Goal: Use online tool/utility: Utilize a website feature to perform a specific function

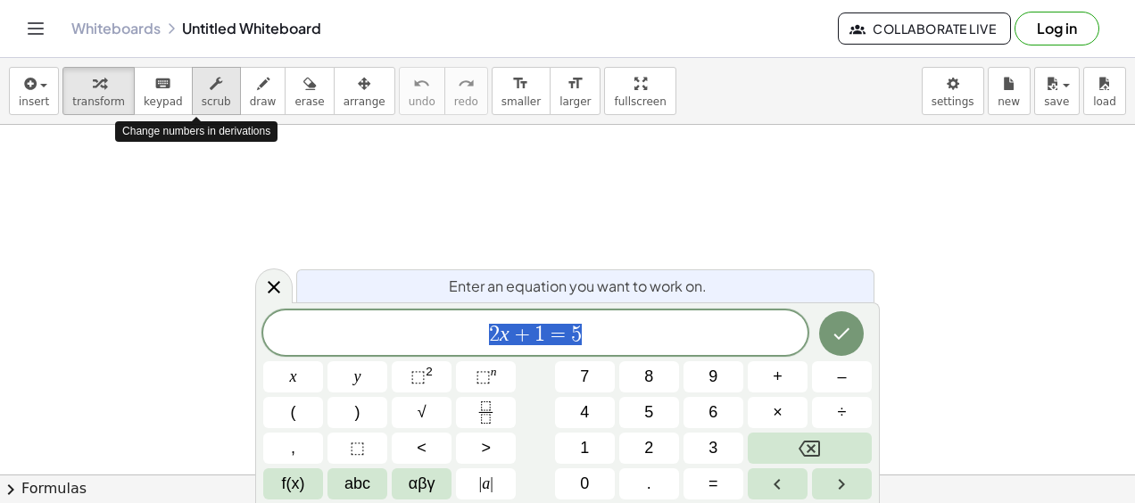
click at [202, 101] on span "scrub" at bounding box center [216, 101] width 29 height 12
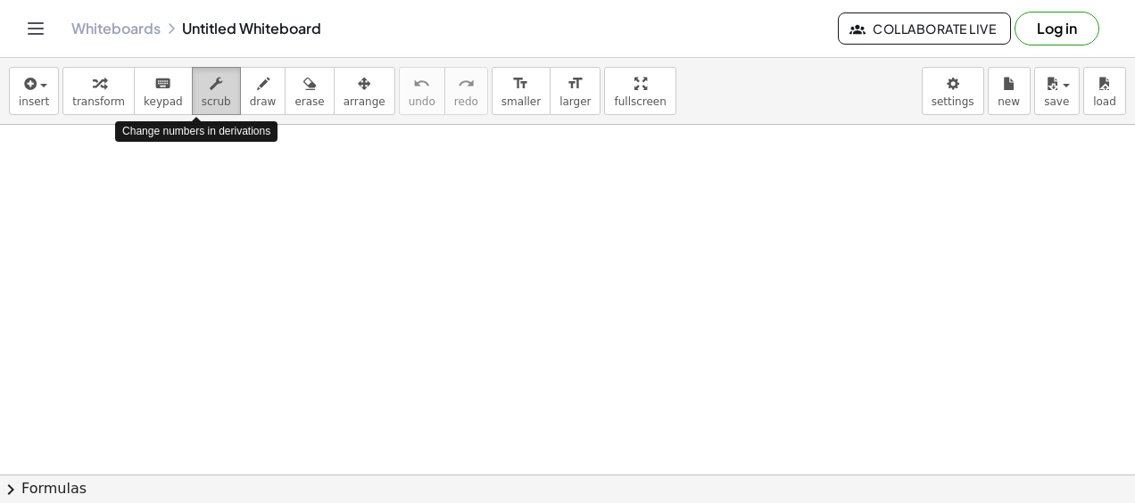
click at [202, 101] on span "scrub" at bounding box center [216, 101] width 29 height 12
click at [257, 85] on icon "button" at bounding box center [263, 83] width 12 height 21
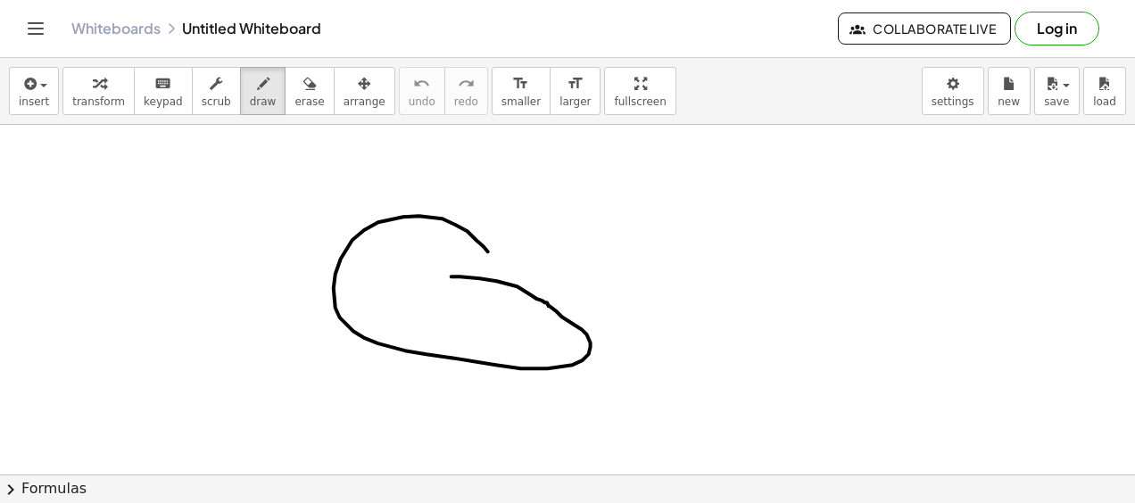
drag, startPoint x: 452, startPoint y: 276, endPoint x: 485, endPoint y: 278, distance: 33.1
click at [485, 278] on div at bounding box center [567, 475] width 1135 height 701
click at [285, 93] on button "erase" at bounding box center [309, 91] width 49 height 48
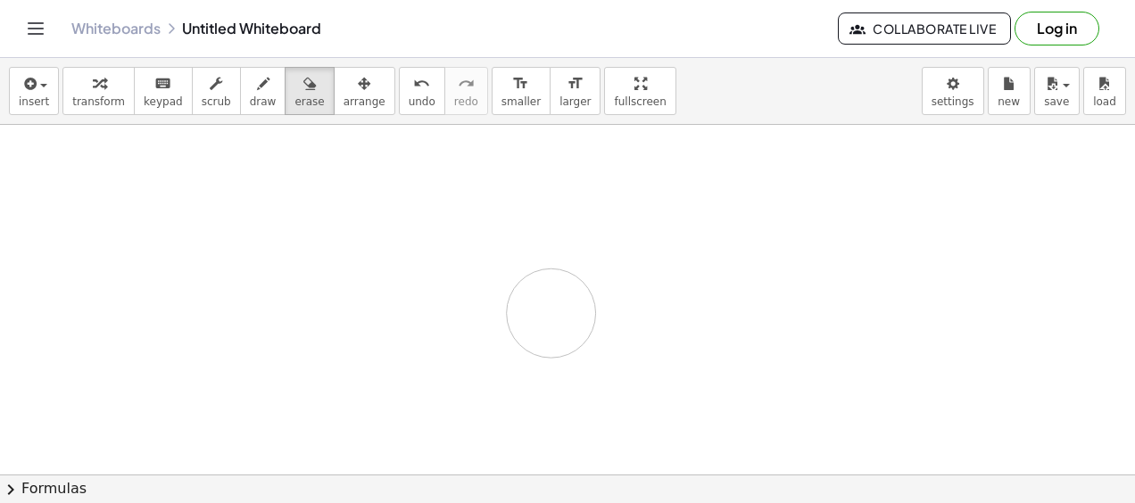
drag, startPoint x: 387, startPoint y: 177, endPoint x: 548, endPoint y: 310, distance: 208.5
click at [548, 310] on div at bounding box center [567, 475] width 1135 height 701
click at [29, 81] on icon "button" at bounding box center [29, 83] width 16 height 21
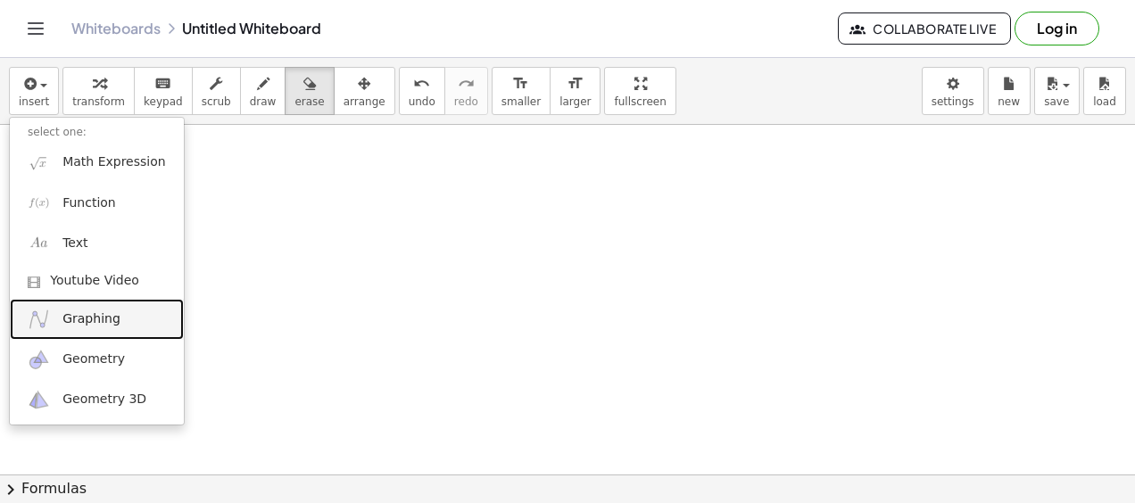
click at [110, 314] on span "Graphing" at bounding box center [91, 320] width 58 height 18
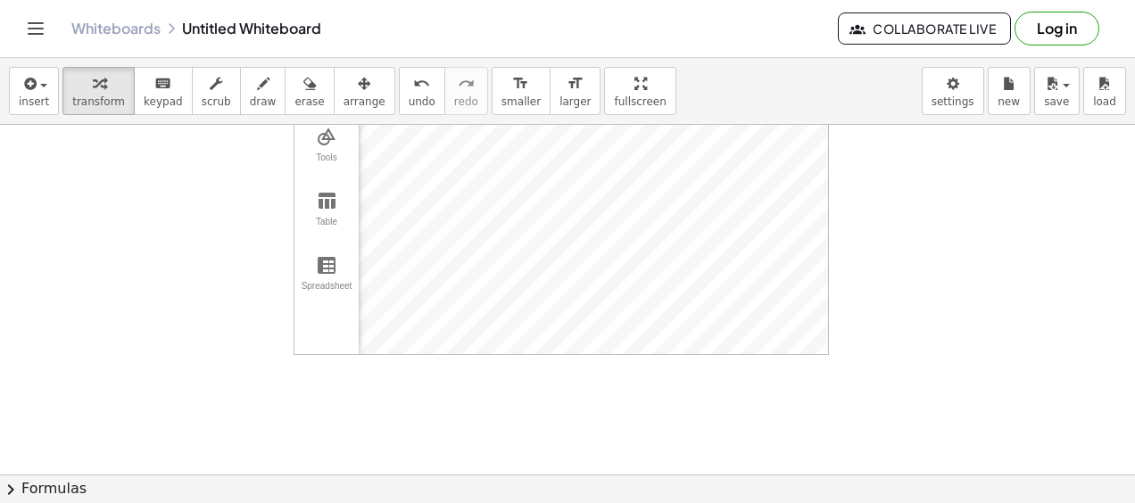
scroll to position [96, 0]
click at [878, 423] on div "Algebra Tools Table Spreadsheet GeoGebra Graphing Calculator Basic Tools Move P…" at bounding box center [567, 379] width 1135 height 701
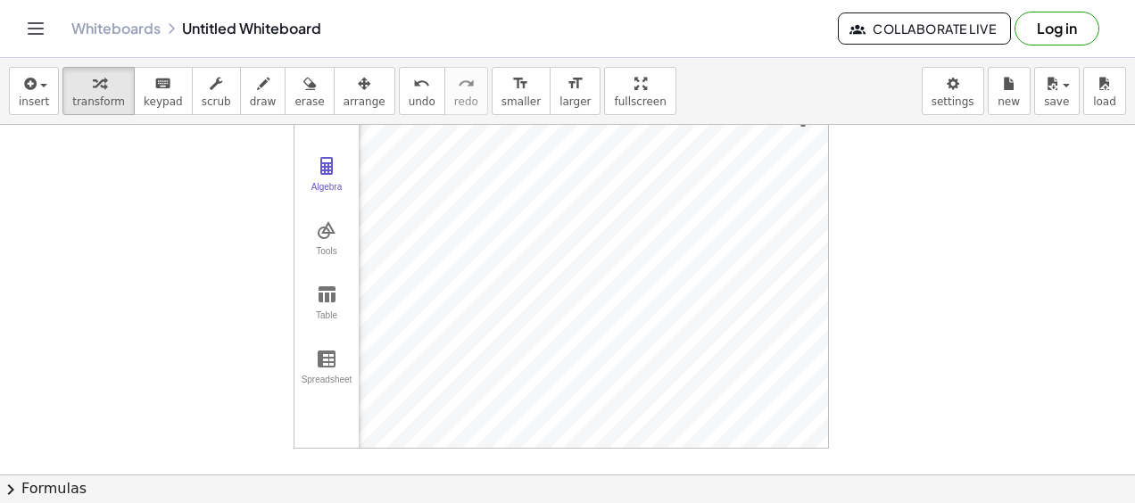
scroll to position [0, 0]
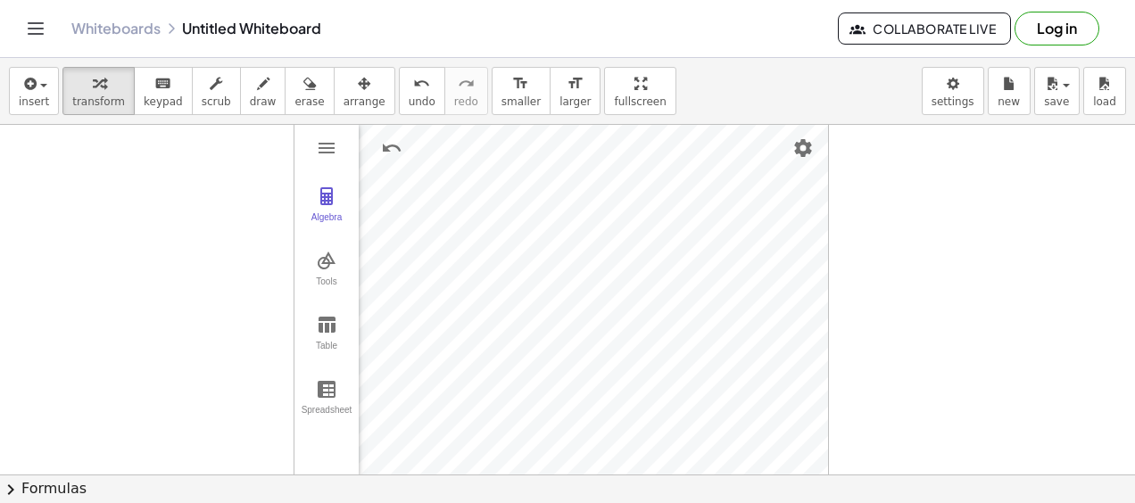
drag, startPoint x: 236, startPoint y: 243, endPoint x: 225, endPoint y: 330, distance: 88.2
click at [225, 330] on div at bounding box center [567, 475] width 1135 height 701
click at [48, 91] on button "insert" at bounding box center [34, 91] width 50 height 48
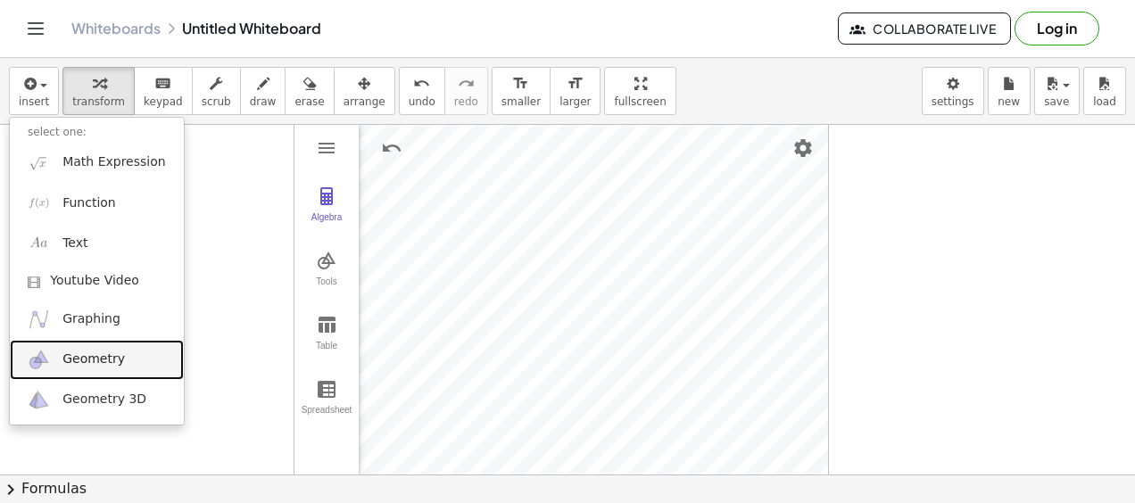
click at [85, 343] on link "Geometry" at bounding box center [97, 360] width 174 height 40
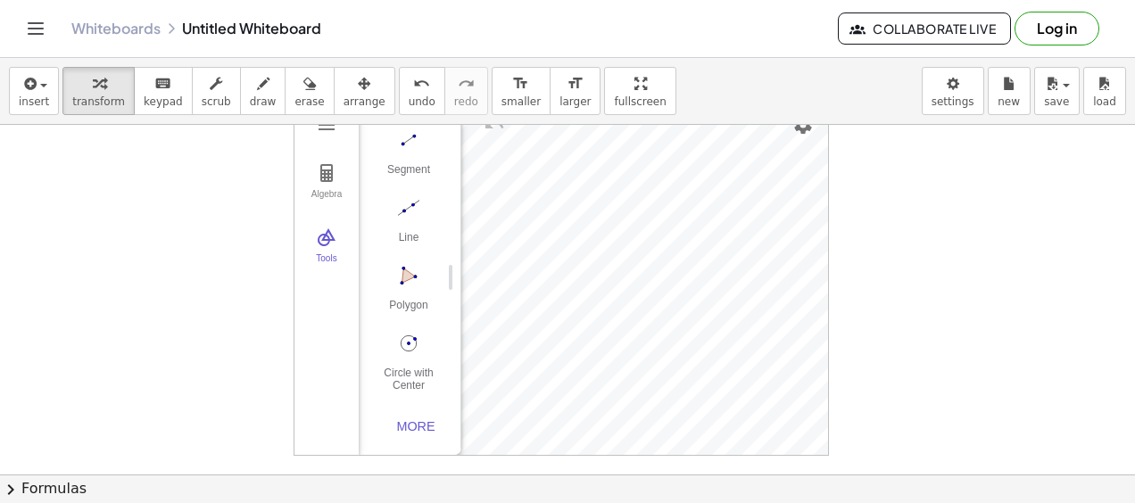
scroll to position [34, 0]
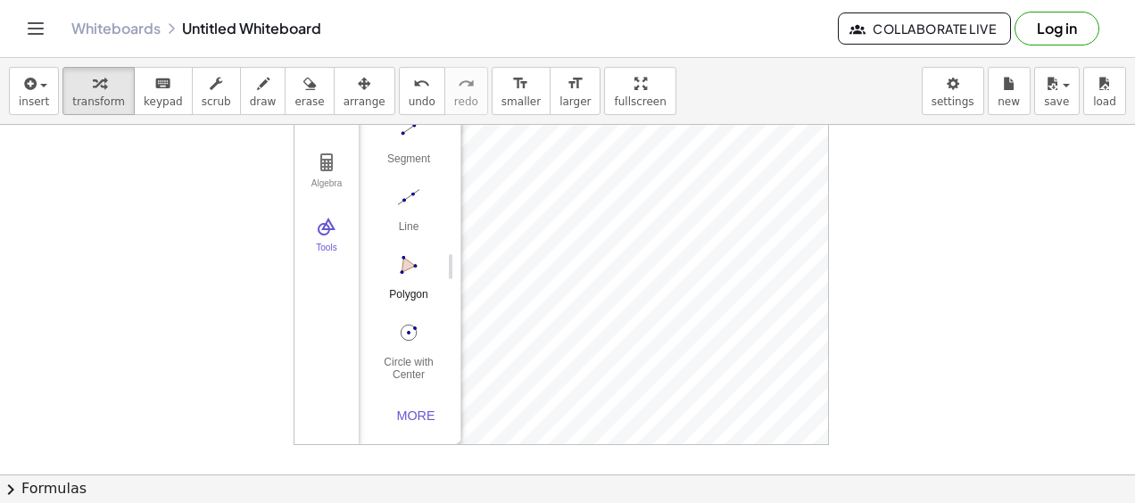
click at [411, 260] on img "Polygon. Select all vertices, then first vertex again" at bounding box center [408, 265] width 71 height 29
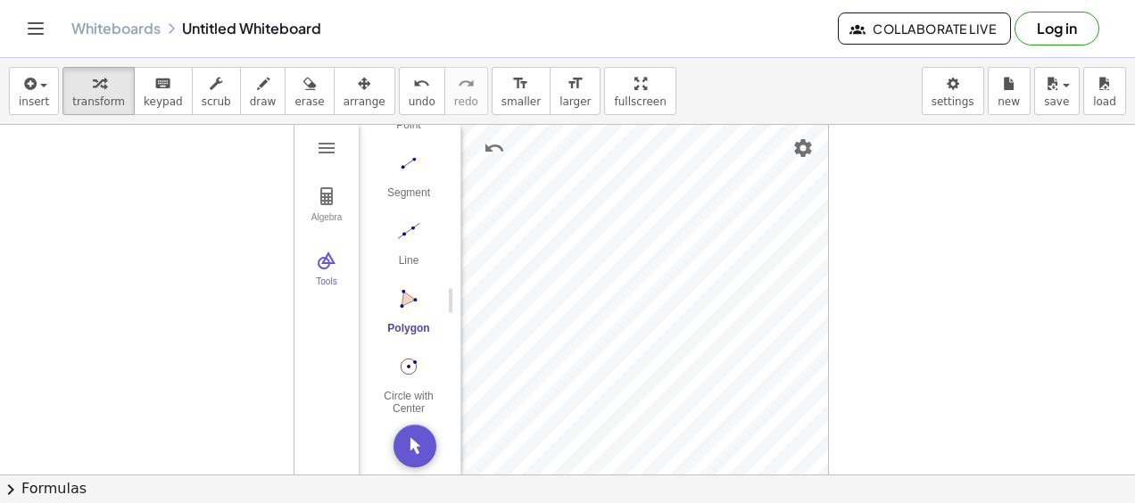
click at [880, 263] on div "Algebra Tools Table Spreadsheet GeoGebra Graphing Calculator Basic Tools Move P…" at bounding box center [567, 475] width 1135 height 701
click at [414, 443] on img "Move. Drag or select object" at bounding box center [415, 446] width 43 height 43
click at [325, 203] on img "Geometry" at bounding box center [326, 196] width 21 height 21
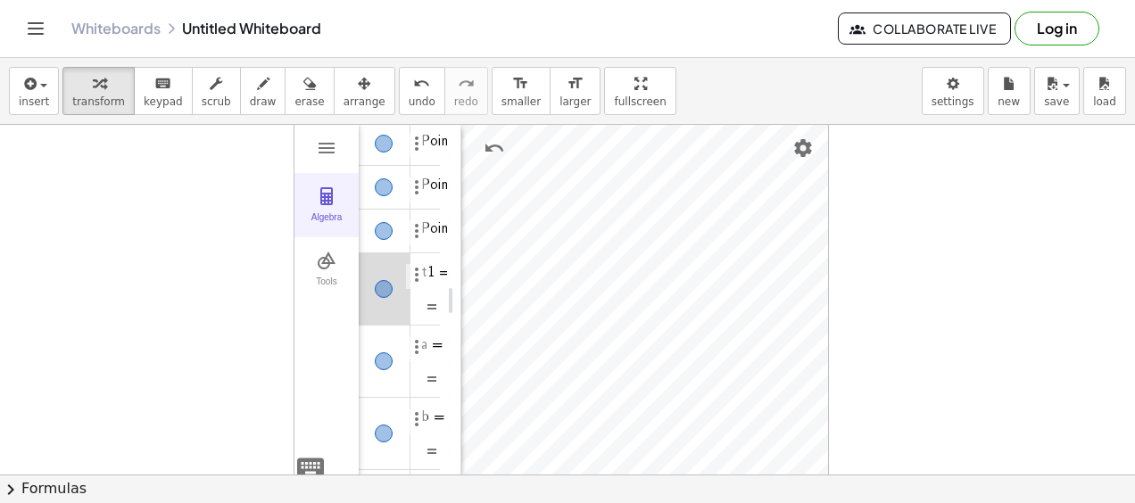
click at [325, 203] on img "Geometry" at bounding box center [326, 196] width 21 height 21
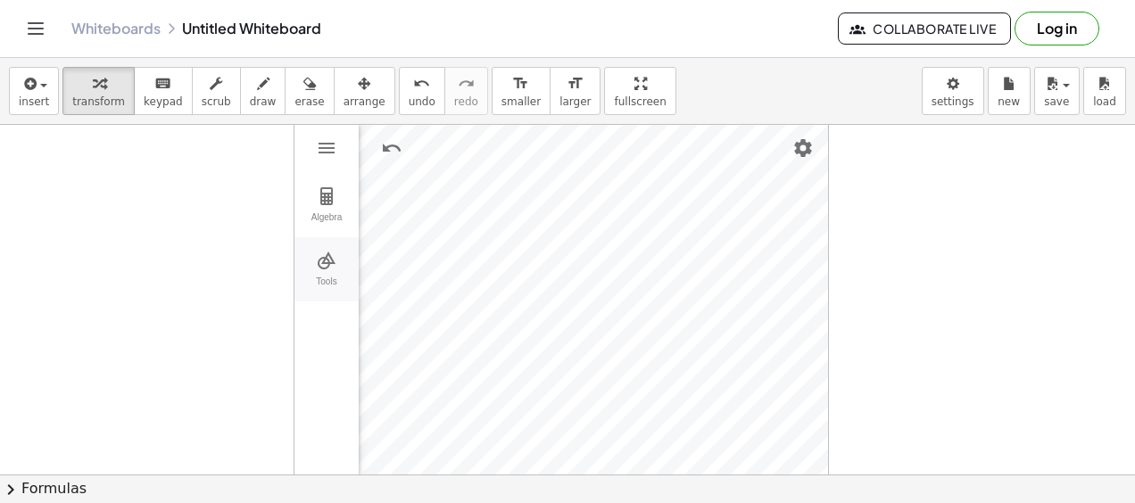
click at [316, 255] on img "Geometry" at bounding box center [326, 260] width 21 height 21
click at [325, 145] on img "Geometry" at bounding box center [326, 147] width 21 height 21
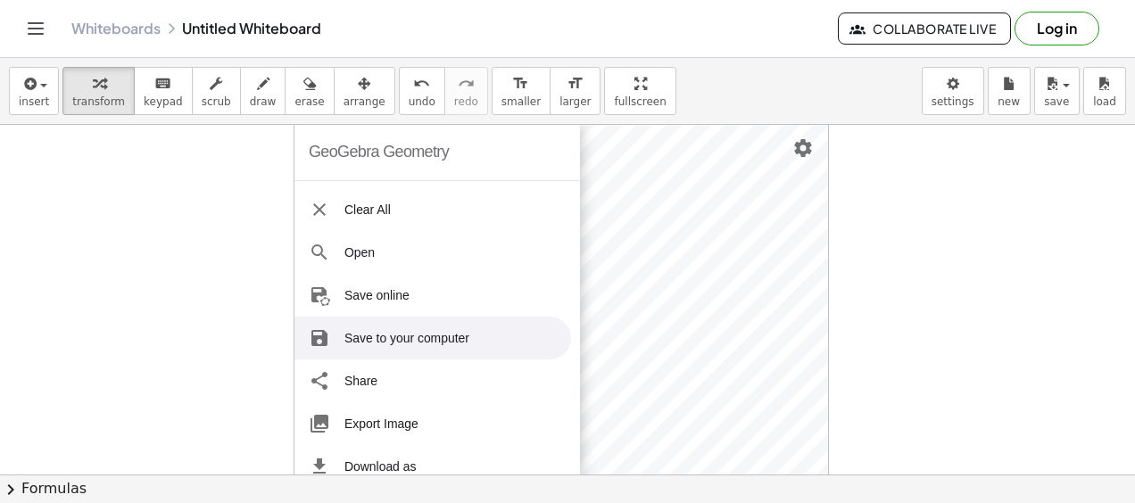
click at [452, 319] on li "Save to your computer" at bounding box center [433, 338] width 277 height 43
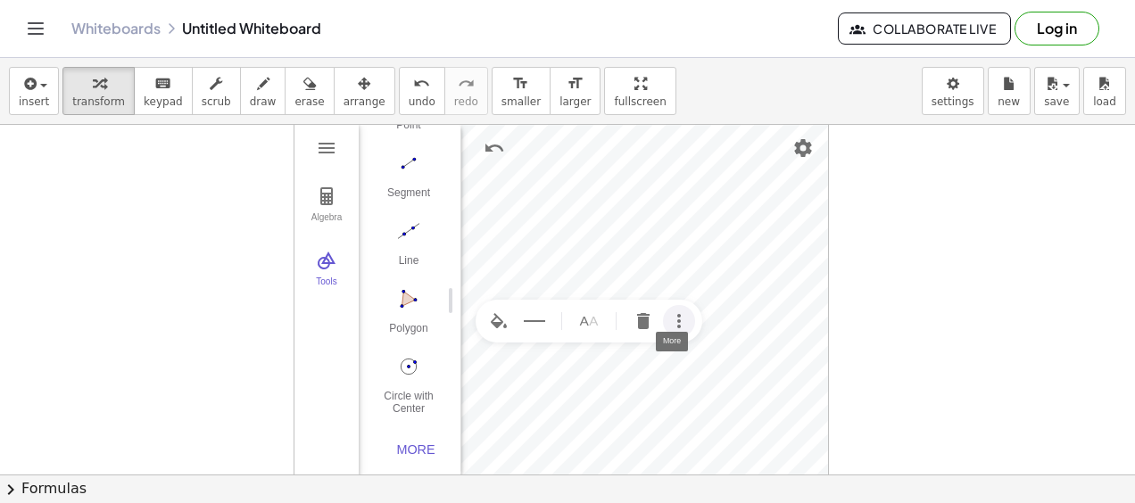
click at [675, 317] on img "More" at bounding box center [678, 321] width 21 height 21
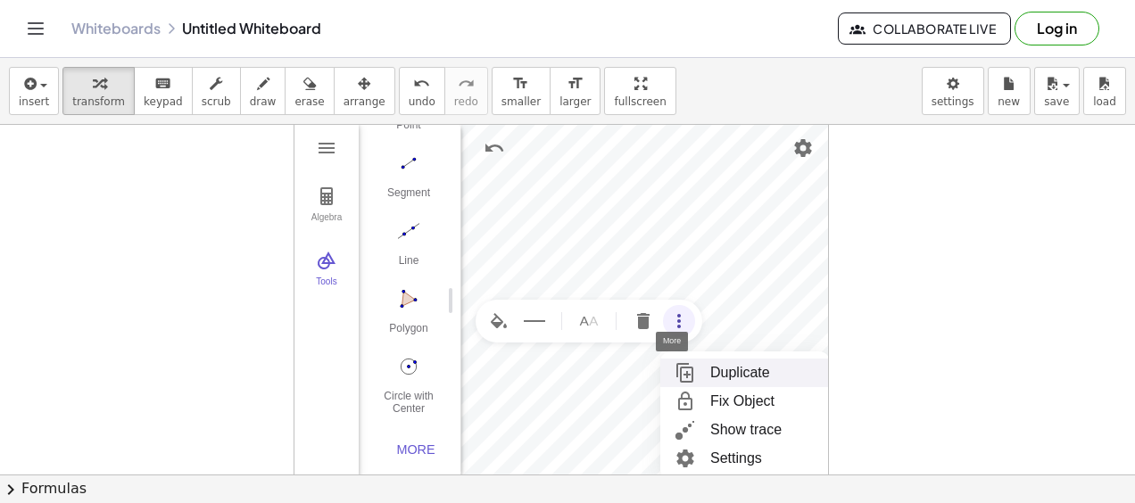
click at [721, 364] on li "Duplicate" at bounding box center [745, 373] width 170 height 29
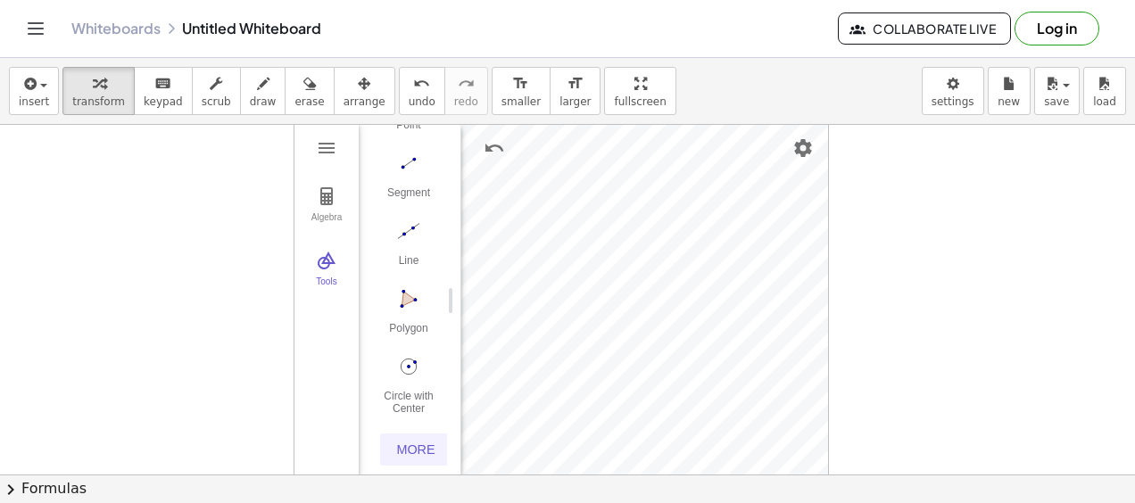
click at [403, 443] on div "More" at bounding box center [415, 450] width 57 height 14
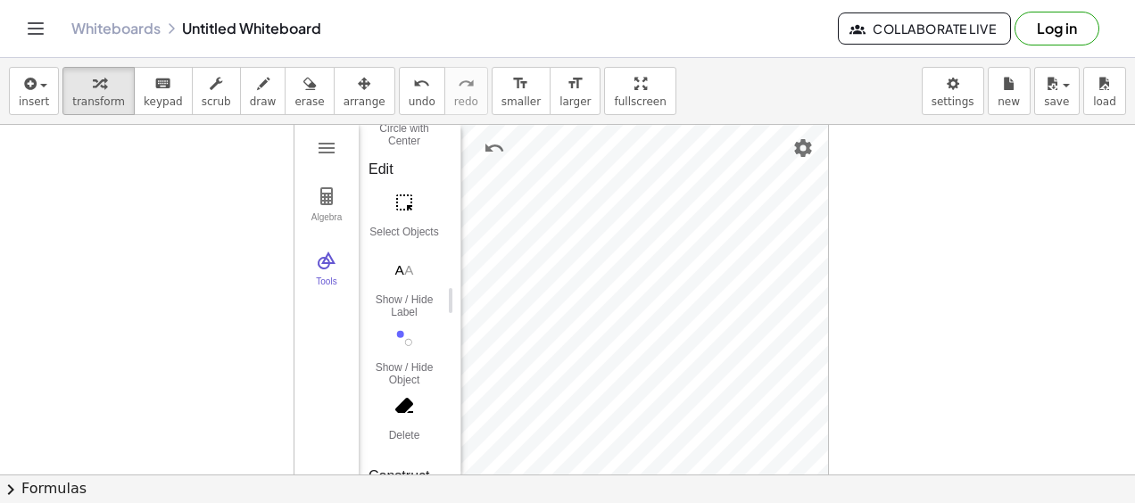
scroll to position [0, 12]
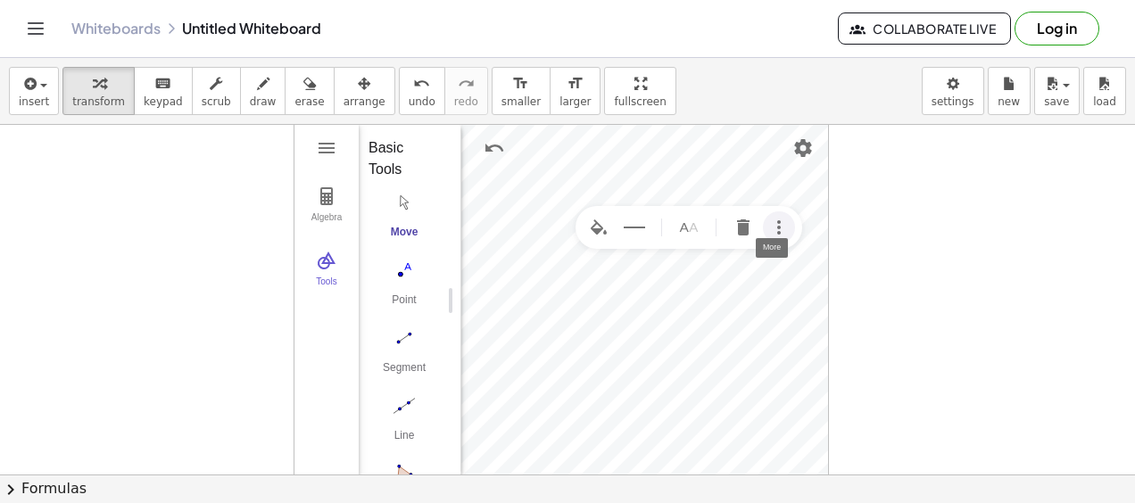
click at [784, 228] on img "More" at bounding box center [778, 227] width 21 height 21
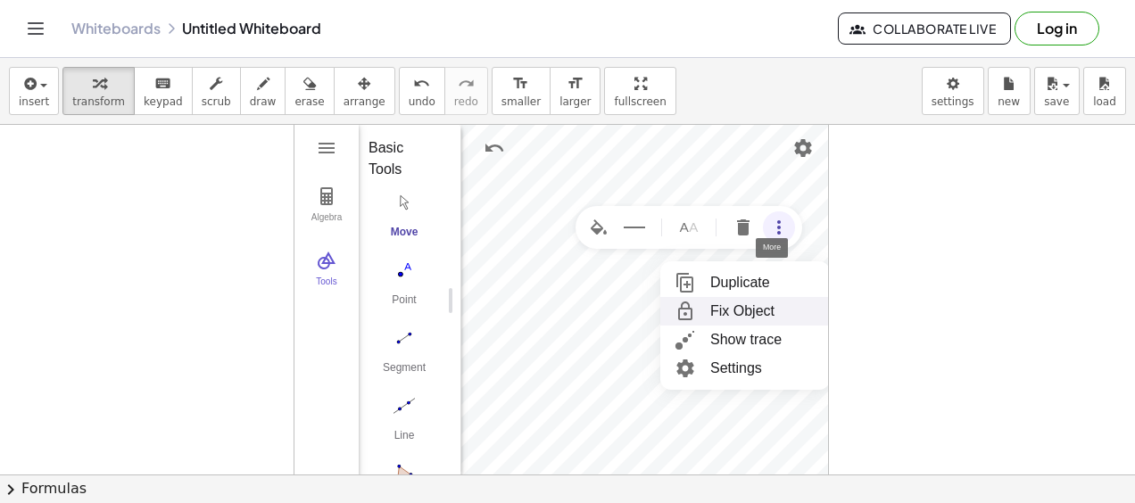
click at [752, 309] on div "Fix Object" at bounding box center [742, 311] width 64 height 29
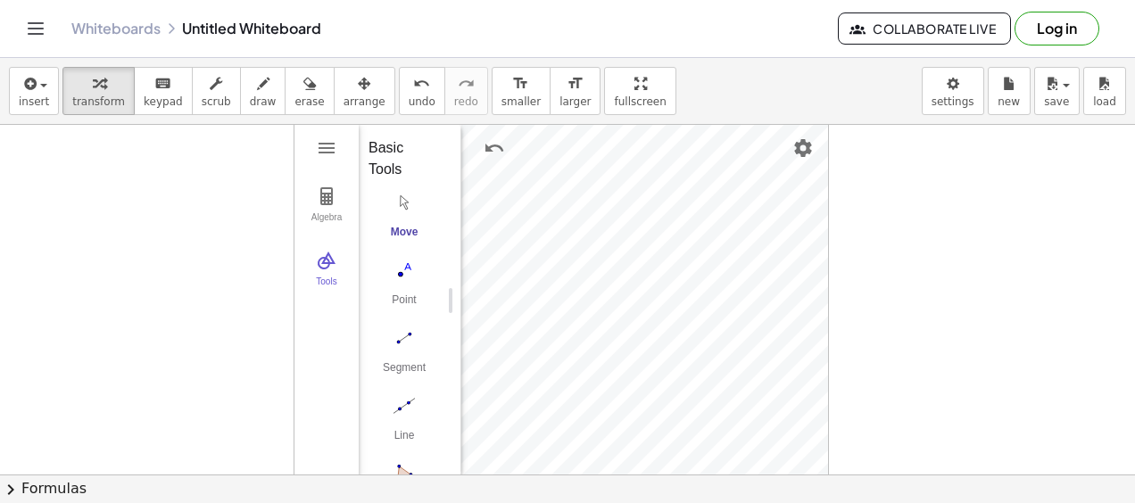
click at [950, 268] on div at bounding box center [567, 475] width 1135 height 701
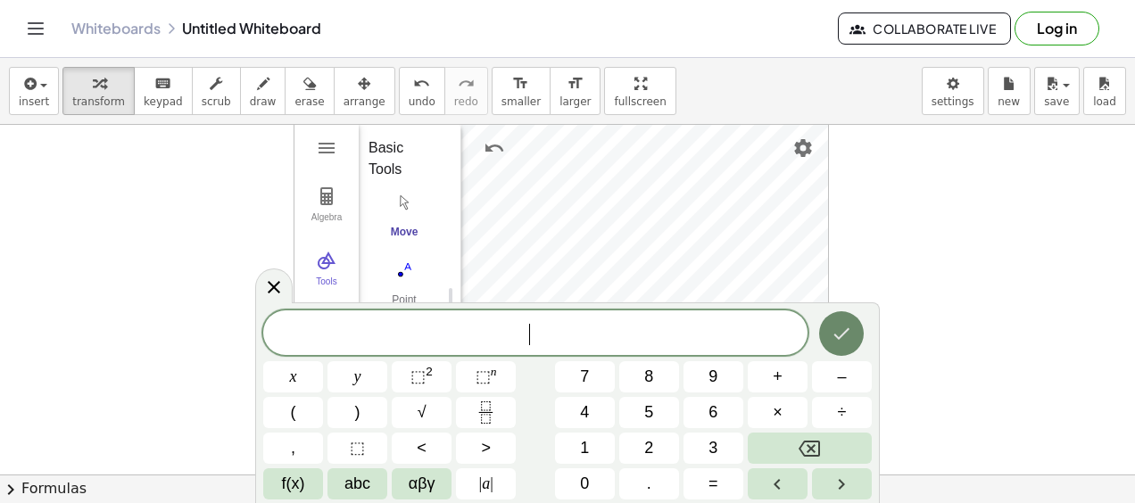
click at [842, 330] on icon "Done" at bounding box center [841, 333] width 21 height 21
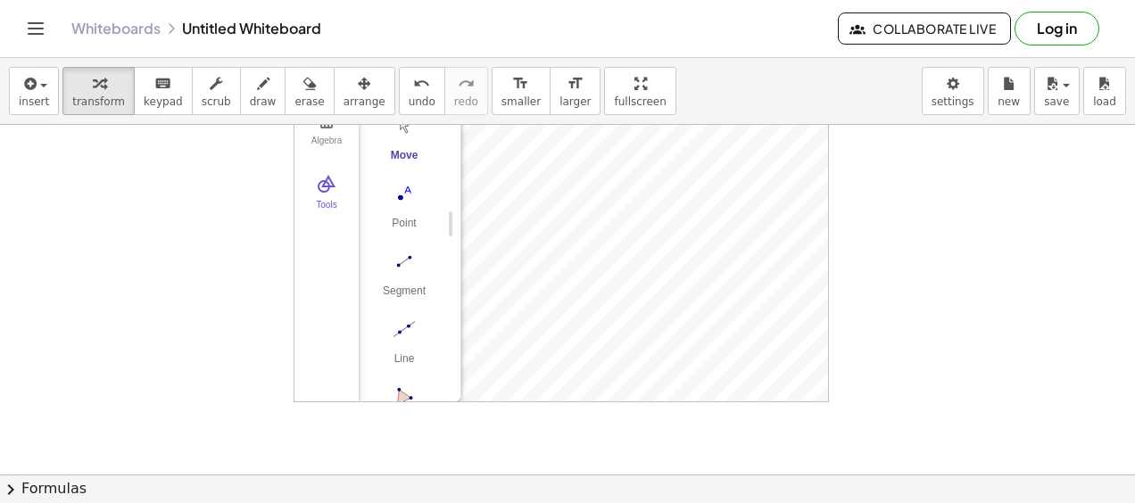
scroll to position [0, 0]
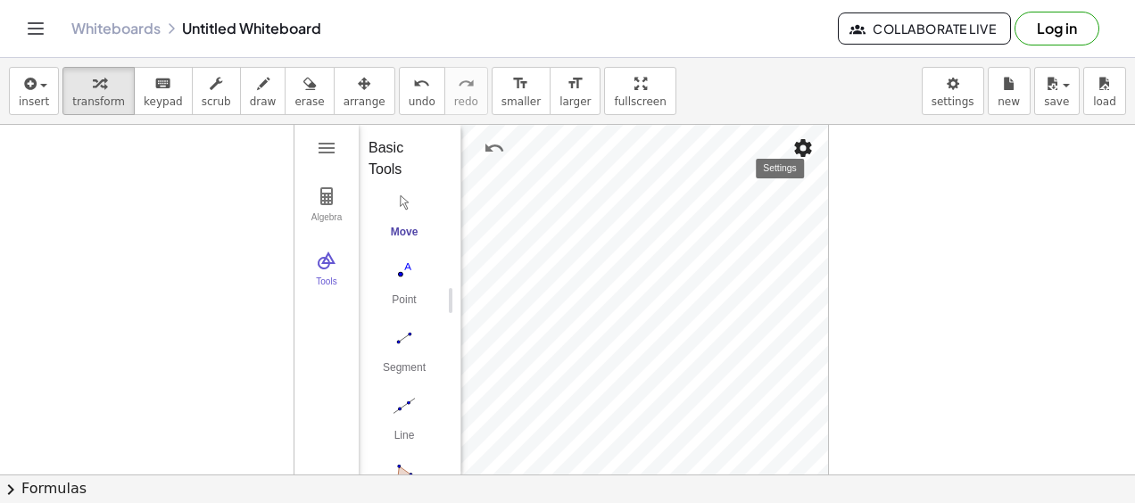
click at [808, 147] on img "Settings" at bounding box center [802, 147] width 21 height 21
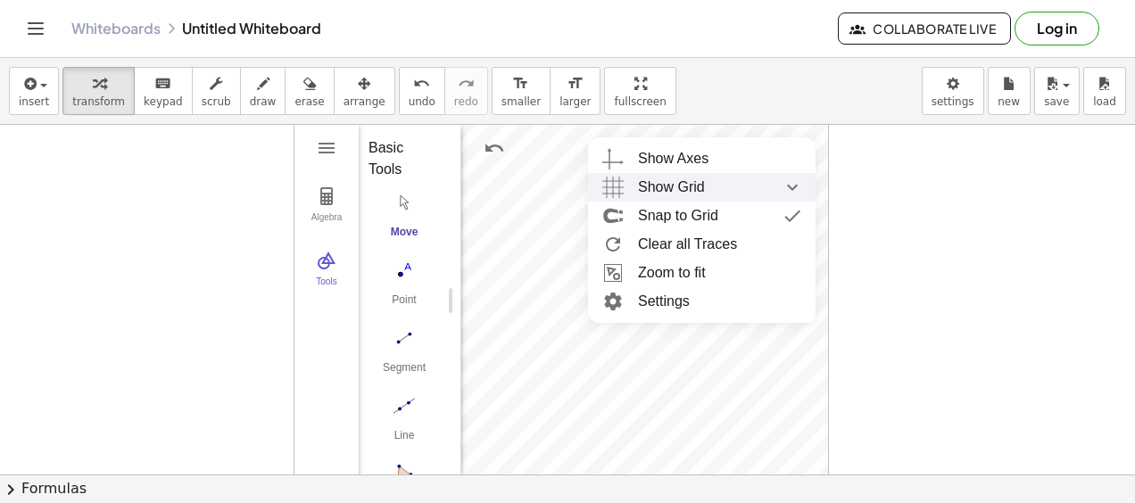
click at [696, 189] on span "Show Grid" at bounding box center [671, 187] width 67 height 29
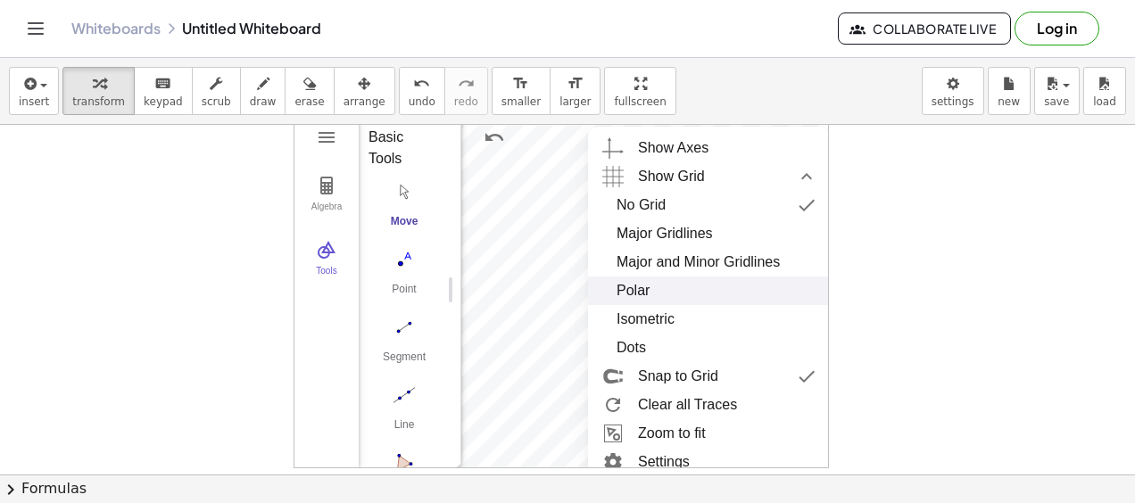
scroll to position [5, 0]
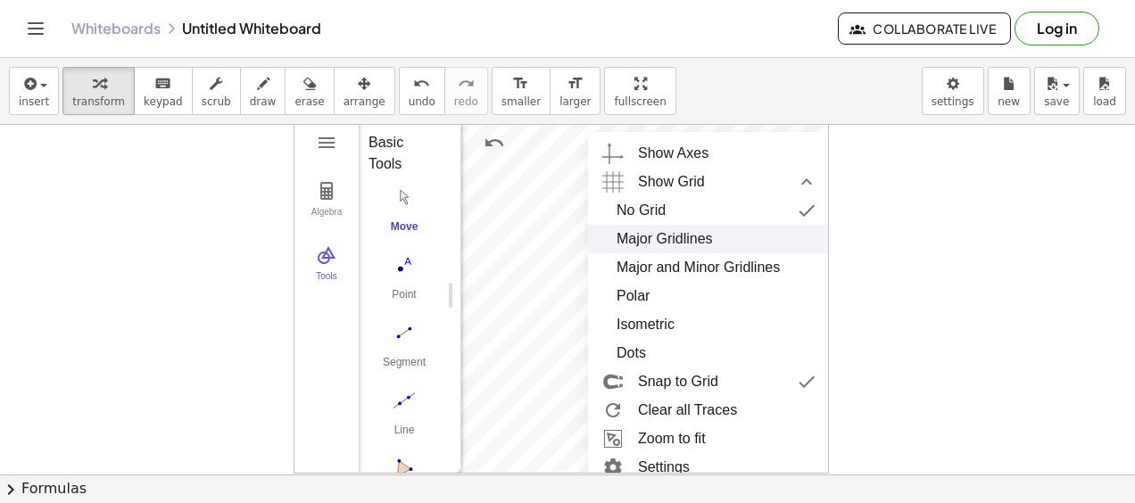
click at [686, 230] on div "Major Gridlines" at bounding box center [665, 239] width 96 height 29
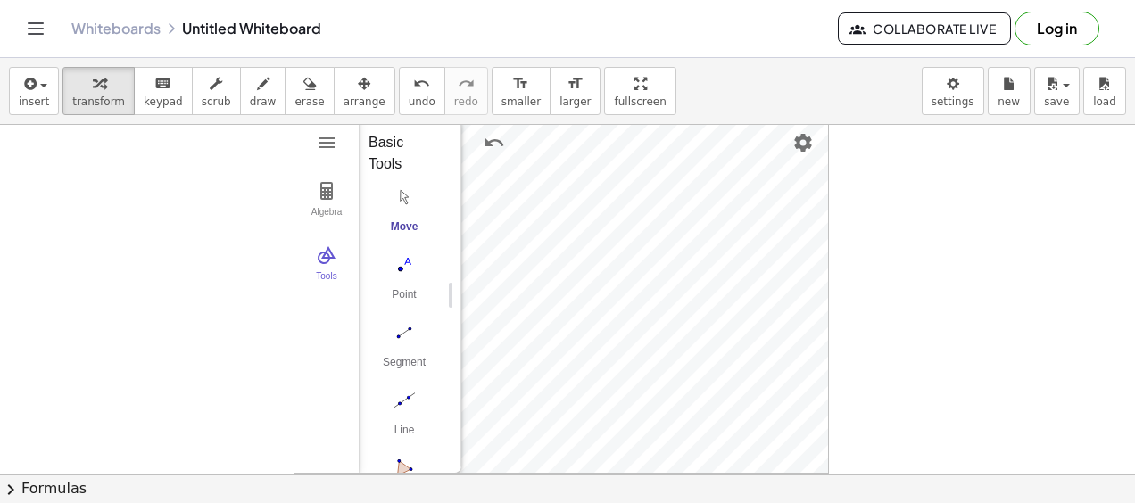
scroll to position [0, 12]
click at [330, 145] on img "Geometry" at bounding box center [326, 142] width 21 height 21
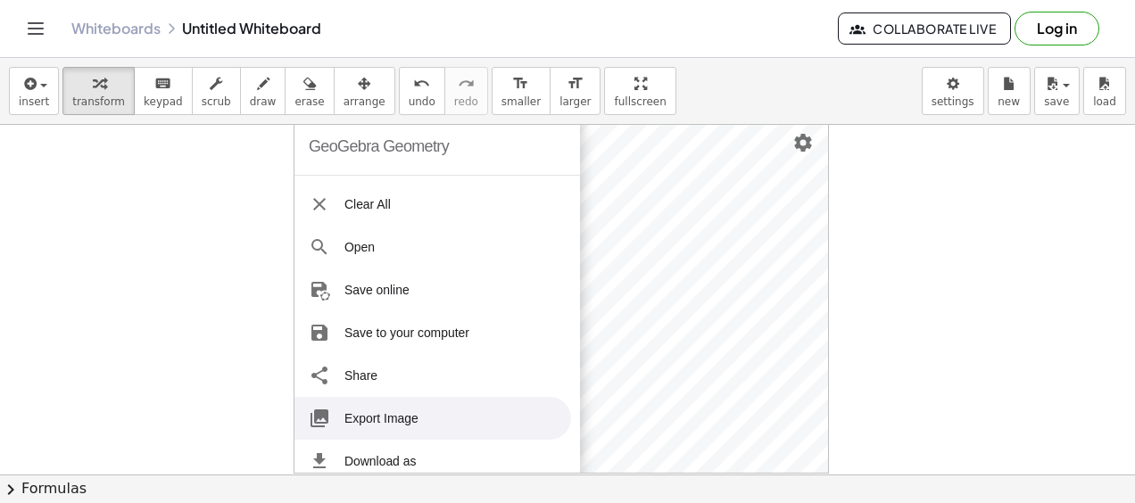
scroll to position [218, 0]
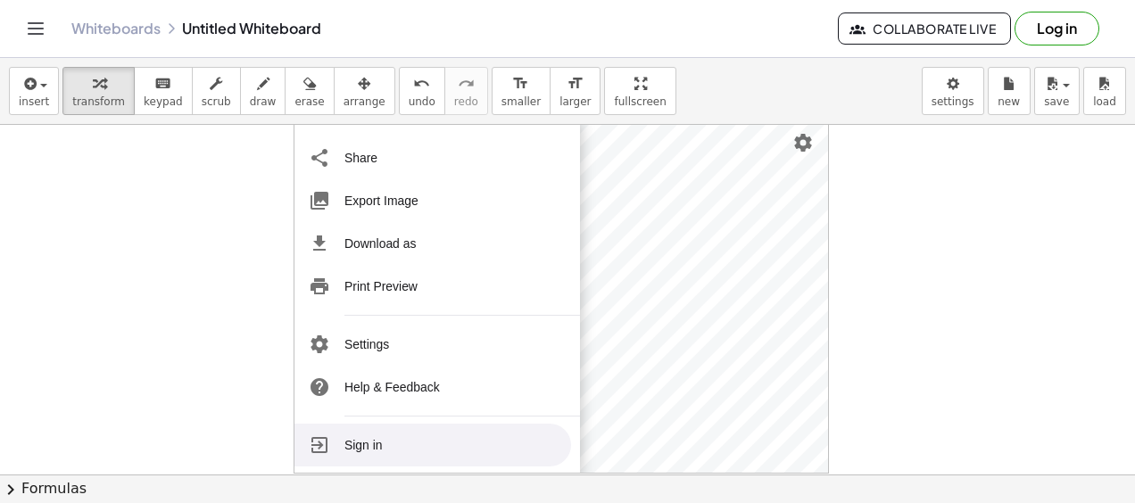
click at [877, 333] on div at bounding box center [567, 470] width 1135 height 701
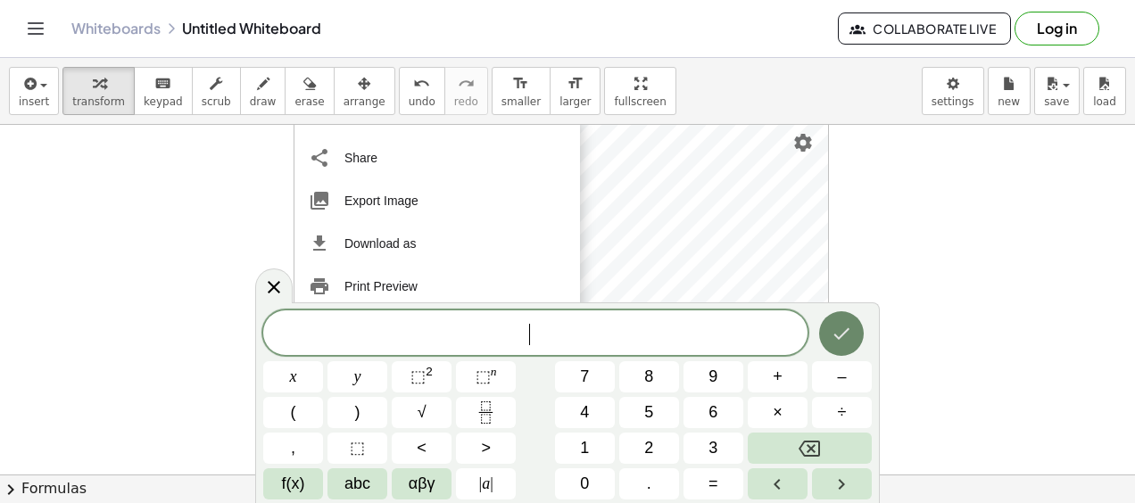
click at [842, 329] on icon "Done" at bounding box center [841, 333] width 21 height 21
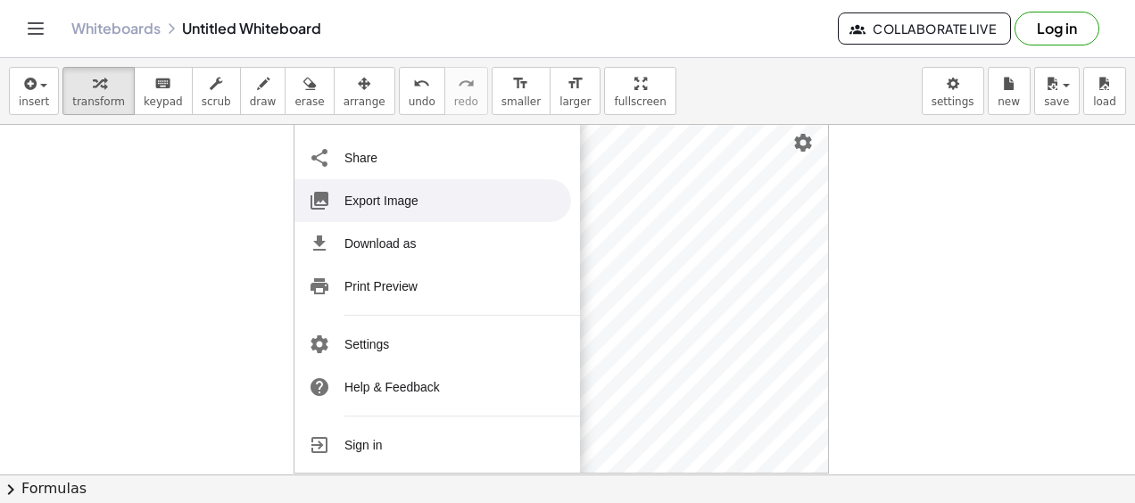
scroll to position [0, 0]
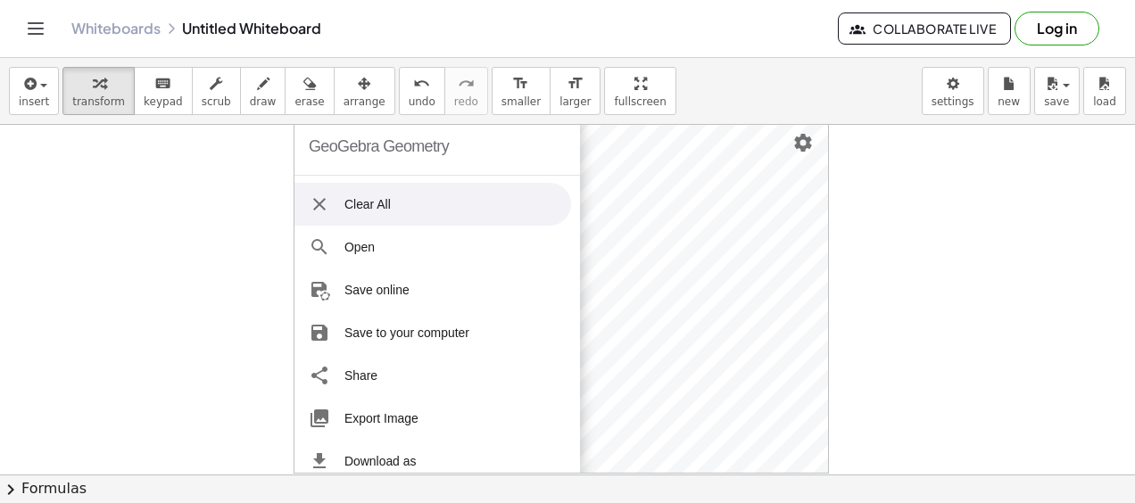
click at [314, 200] on img "Geometry" at bounding box center [319, 204] width 21 height 21
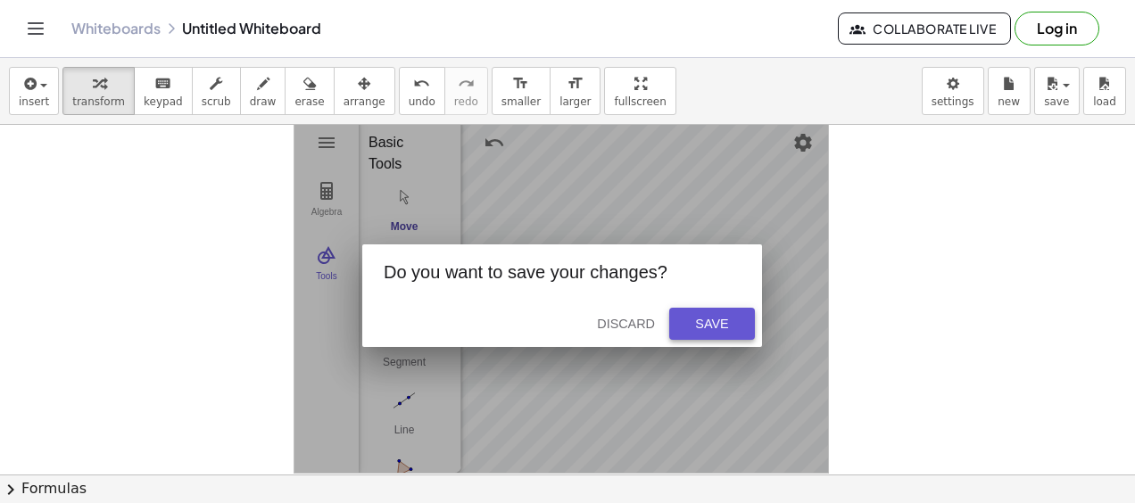
click at [700, 317] on div "Save" at bounding box center [712, 324] width 57 height 14
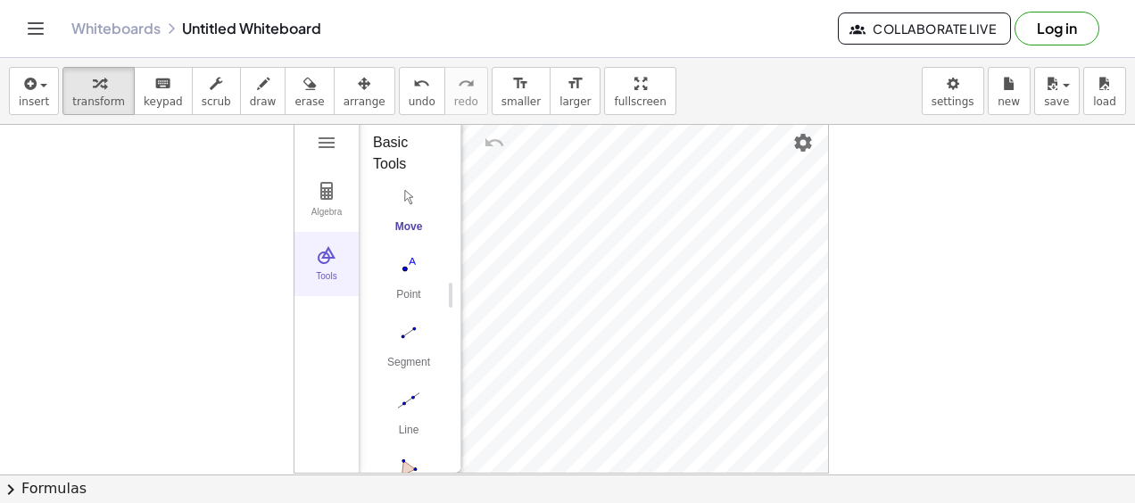
click at [303, 244] on button "Tools" at bounding box center [327, 264] width 64 height 64
click at [330, 255] on img "Geometry" at bounding box center [326, 255] width 21 height 21
click at [41, 91] on div "button" at bounding box center [34, 82] width 30 height 21
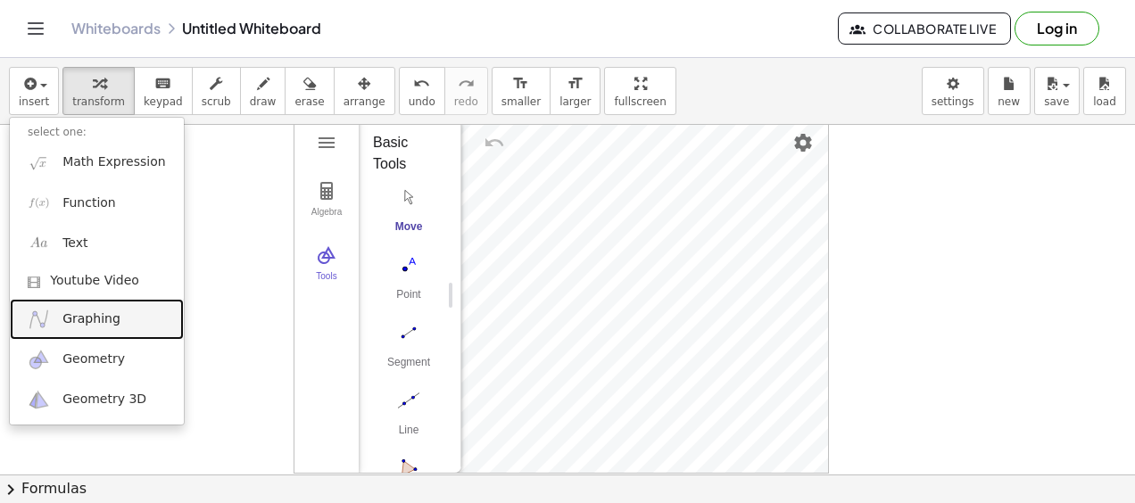
click at [77, 318] on span "Graphing" at bounding box center [91, 320] width 58 height 18
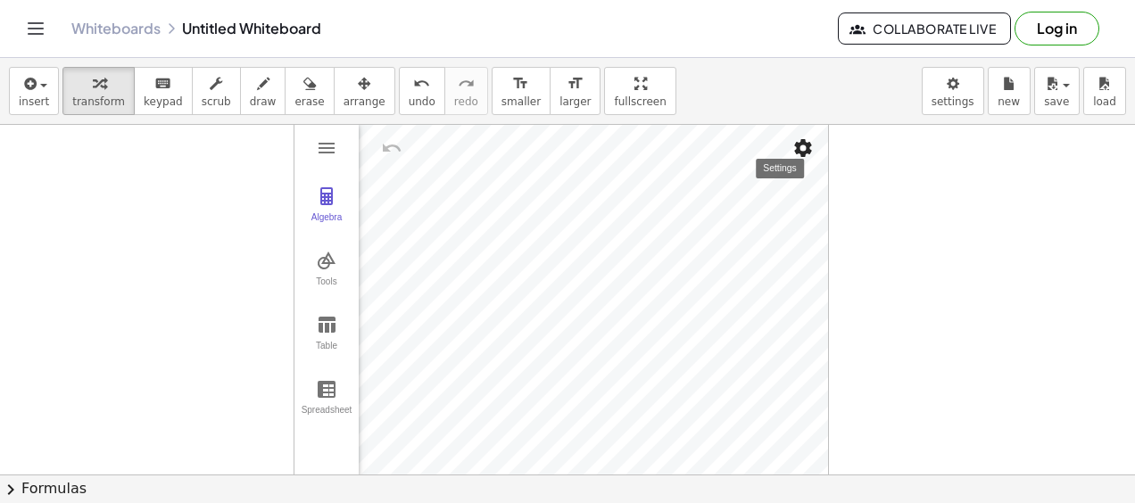
click at [808, 137] on img "Settings" at bounding box center [802, 147] width 21 height 21
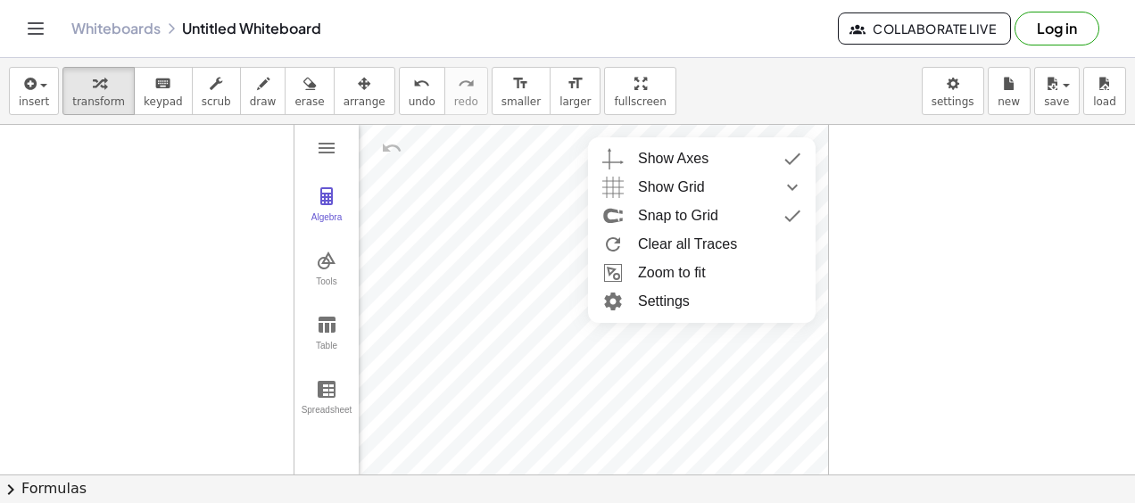
click at [900, 192] on div at bounding box center [567, 475] width 1135 height 701
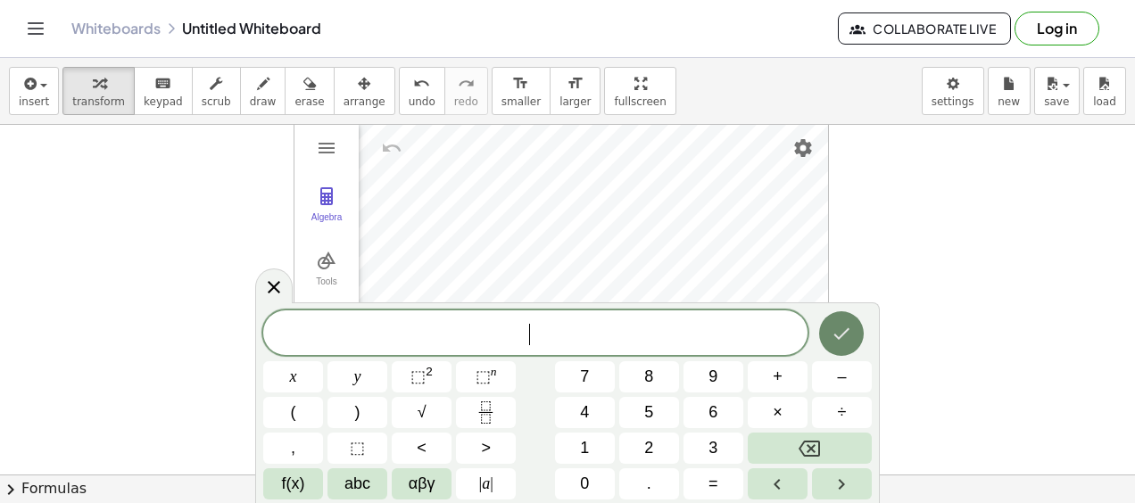
click at [844, 335] on icon "Done" at bounding box center [841, 333] width 21 height 21
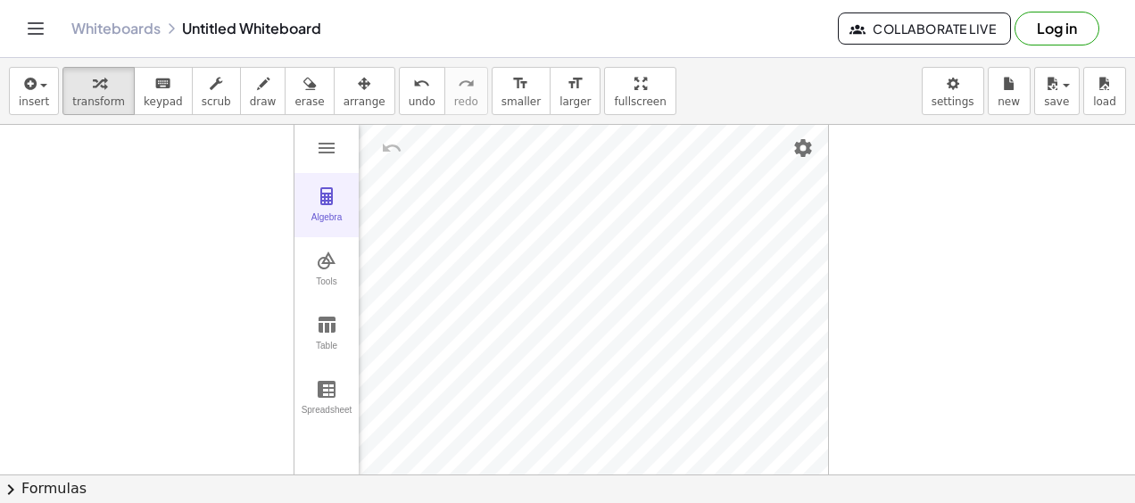
click at [323, 204] on img "Graphing Calculator" at bounding box center [326, 196] width 21 height 21
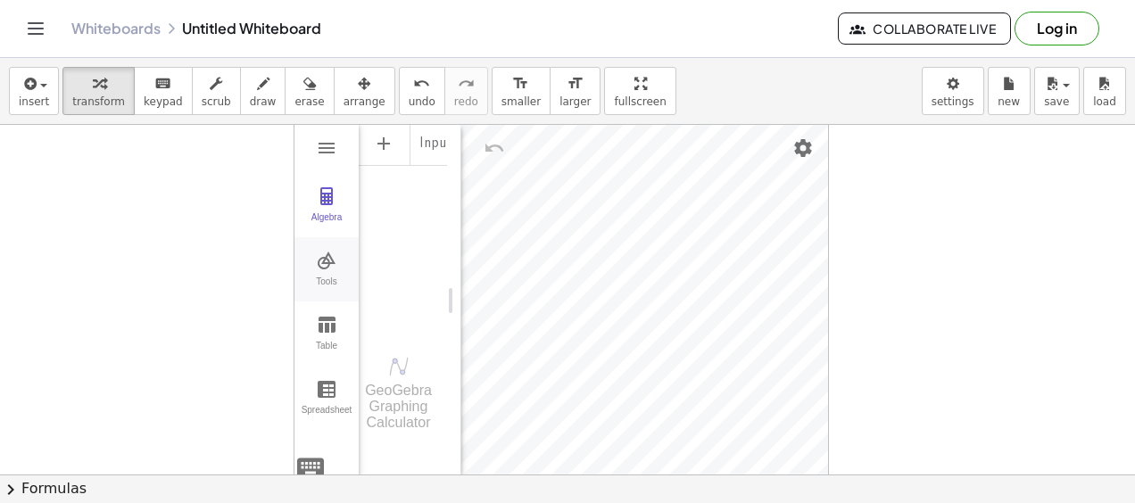
click at [320, 246] on button "Tools" at bounding box center [327, 269] width 64 height 64
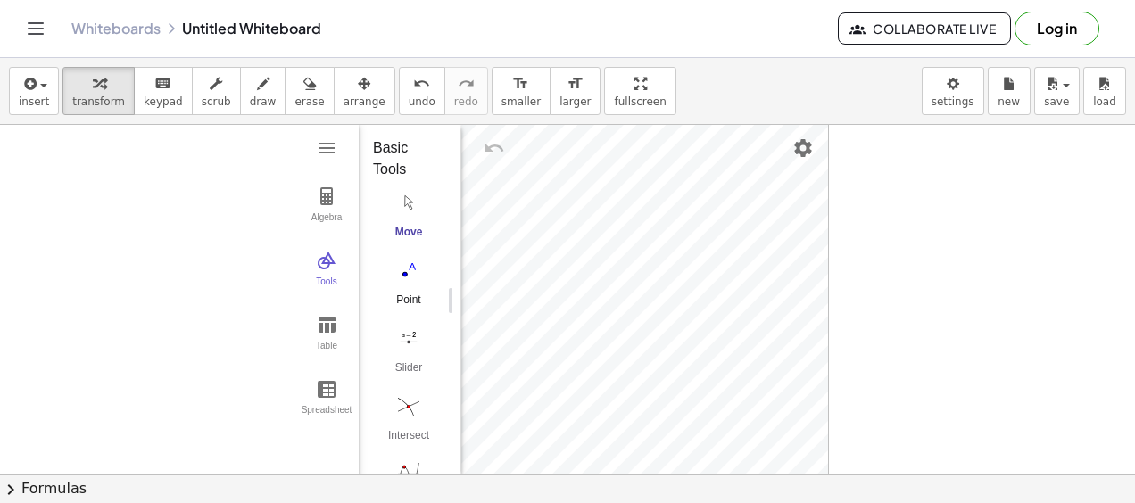
click at [411, 270] on img "Point. Select position or line, function, or curve" at bounding box center [408, 270] width 71 height 29
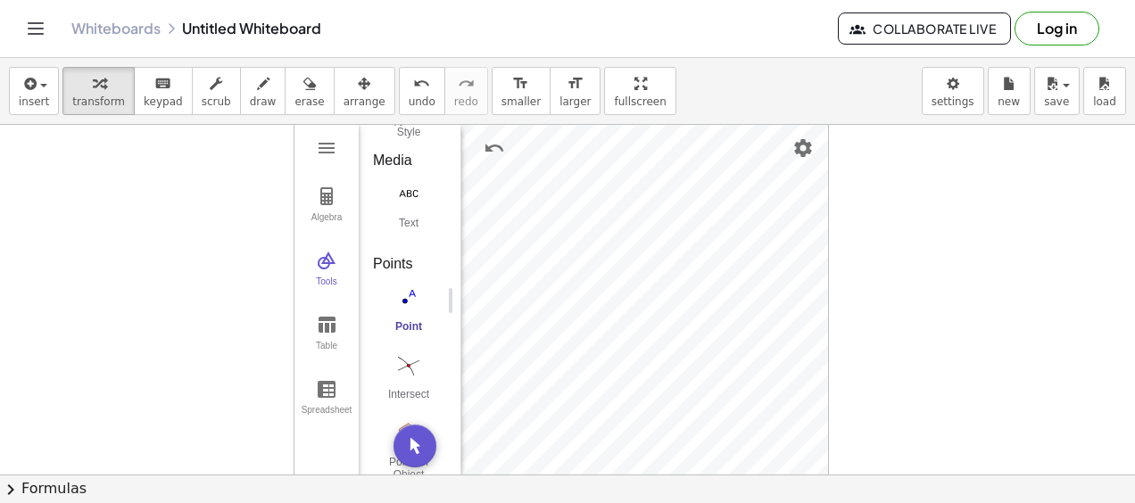
scroll to position [1046, 0]
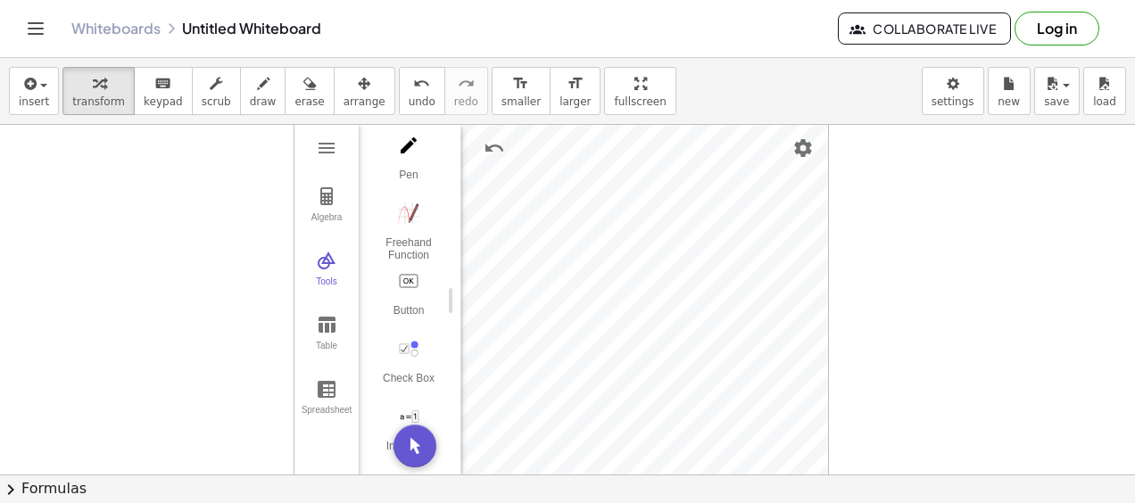
scroll to position [1944, 0]
click at [418, 233] on div "Freehand Function" at bounding box center [408, 245] width 71 height 25
click at [750, 268] on div "Graphing Calculator" at bounding box center [644, 300] width 367 height 355
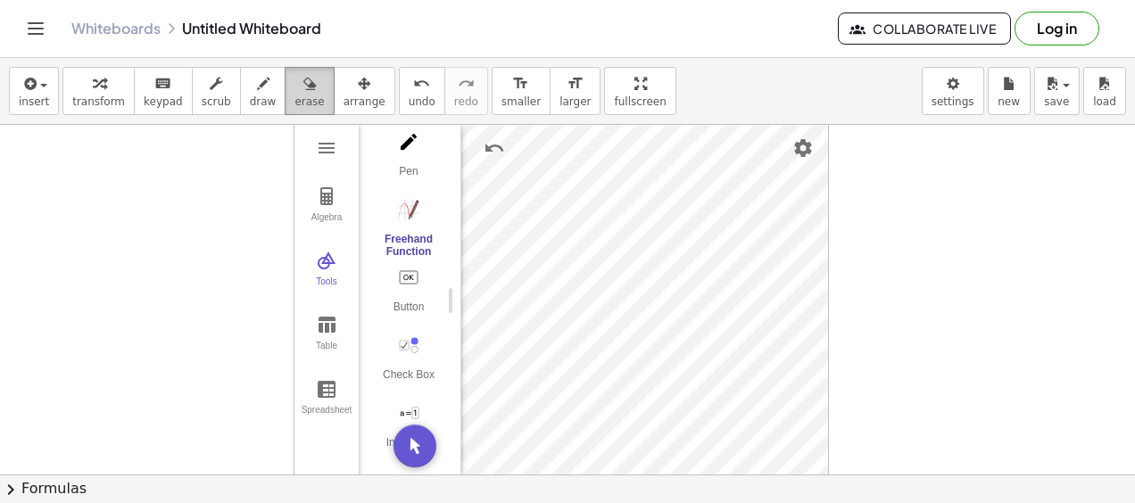
click at [296, 79] on button "erase" at bounding box center [309, 91] width 49 height 48
drag, startPoint x: 731, startPoint y: 241, endPoint x: 729, endPoint y: 213, distance: 27.7
click at [729, 213] on div at bounding box center [567, 475] width 1135 height 701
click at [713, 245] on div at bounding box center [567, 475] width 1135 height 701
drag, startPoint x: 713, startPoint y: 245, endPoint x: 717, endPoint y: 223, distance: 21.7
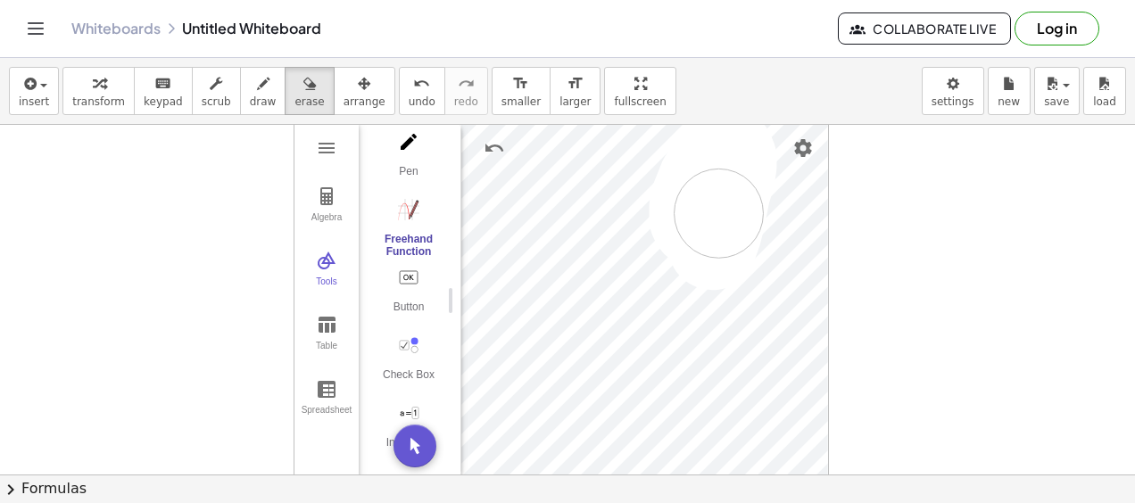
click at [717, 223] on div at bounding box center [567, 475] width 1135 height 701
click at [413, 75] on icon "undo" at bounding box center [421, 83] width 17 height 21
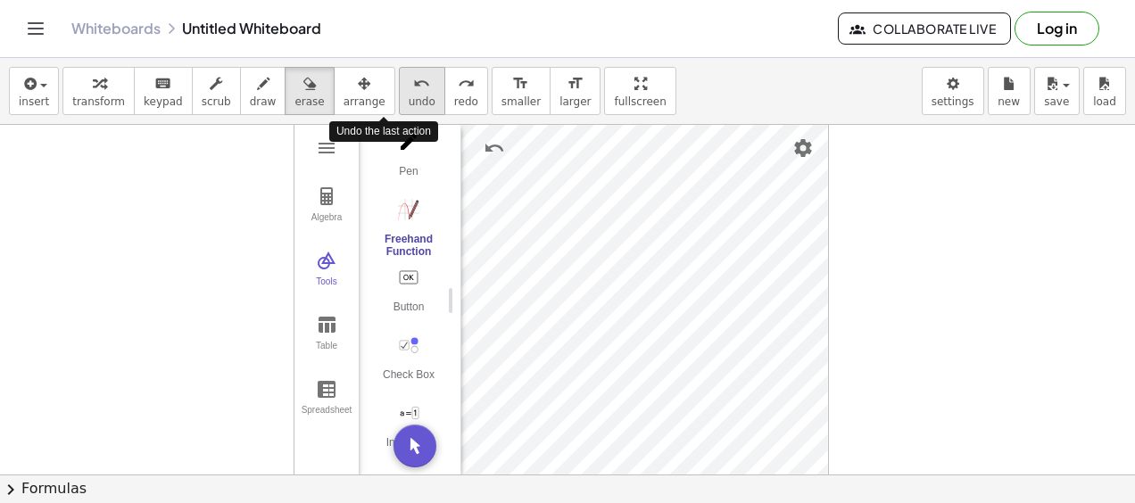
click at [413, 75] on icon "undo" at bounding box center [421, 83] width 17 height 21
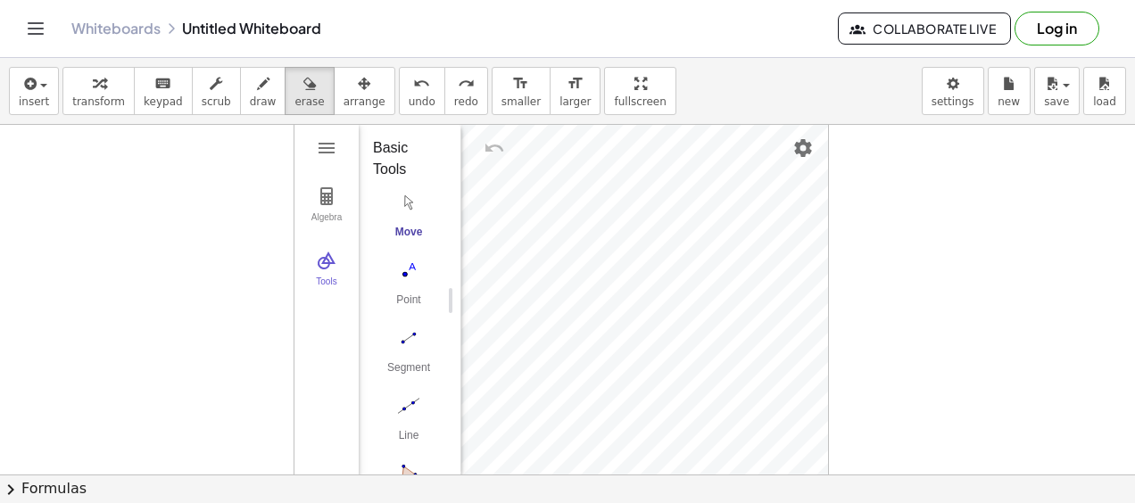
click at [593, 230] on div at bounding box center [567, 475] width 1135 height 701
click at [327, 198] on div at bounding box center [567, 475] width 1135 height 701
click at [41, 95] on span "insert" at bounding box center [34, 101] width 30 height 12
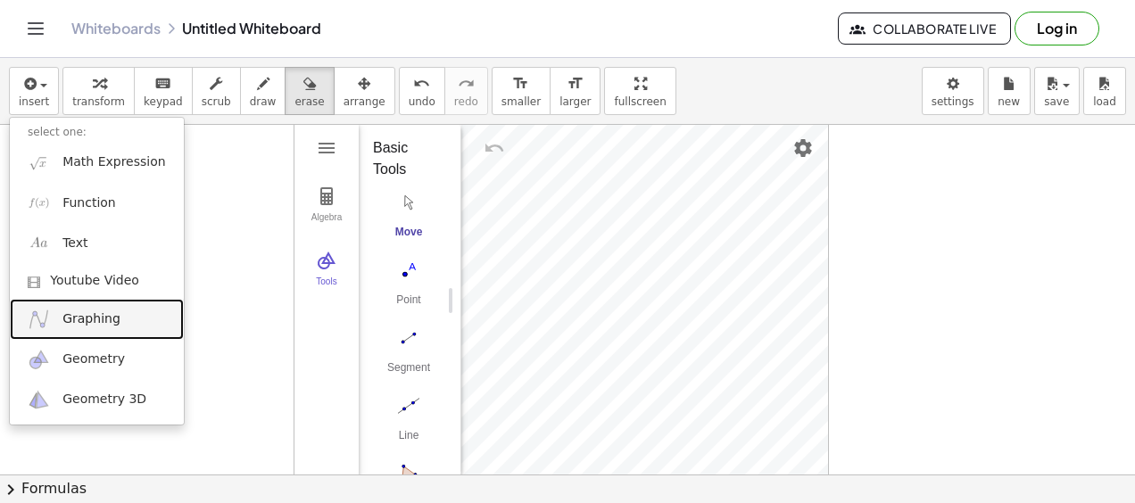
click at [89, 321] on span "Graphing" at bounding box center [91, 320] width 58 height 18
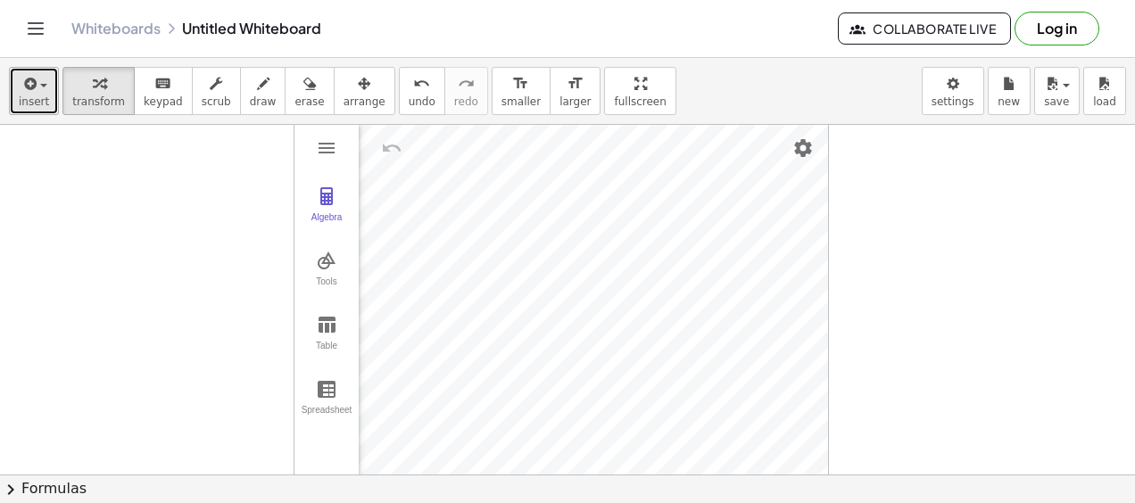
click at [45, 85] on button "insert" at bounding box center [34, 91] width 50 height 48
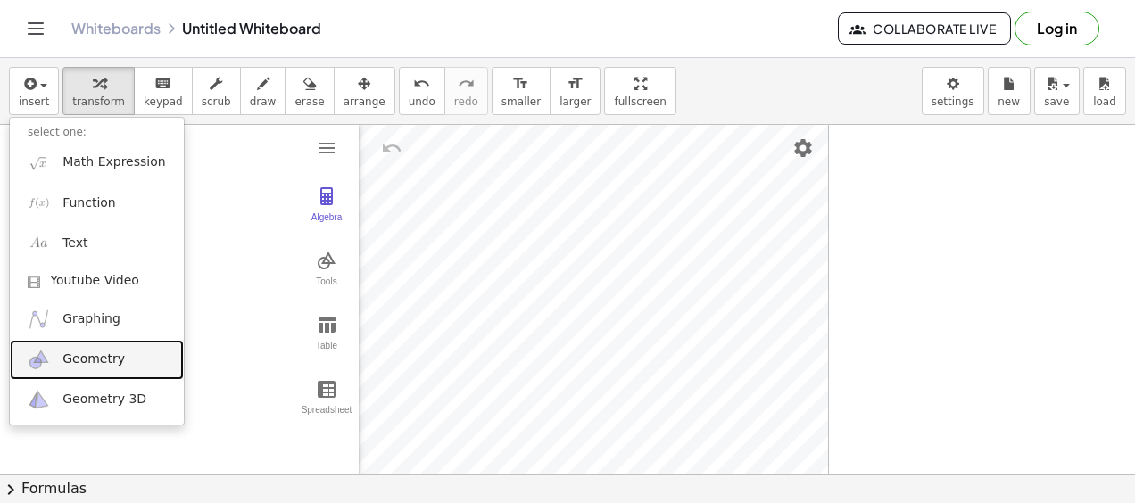
click at [84, 351] on span "Geometry" at bounding box center [93, 360] width 62 height 18
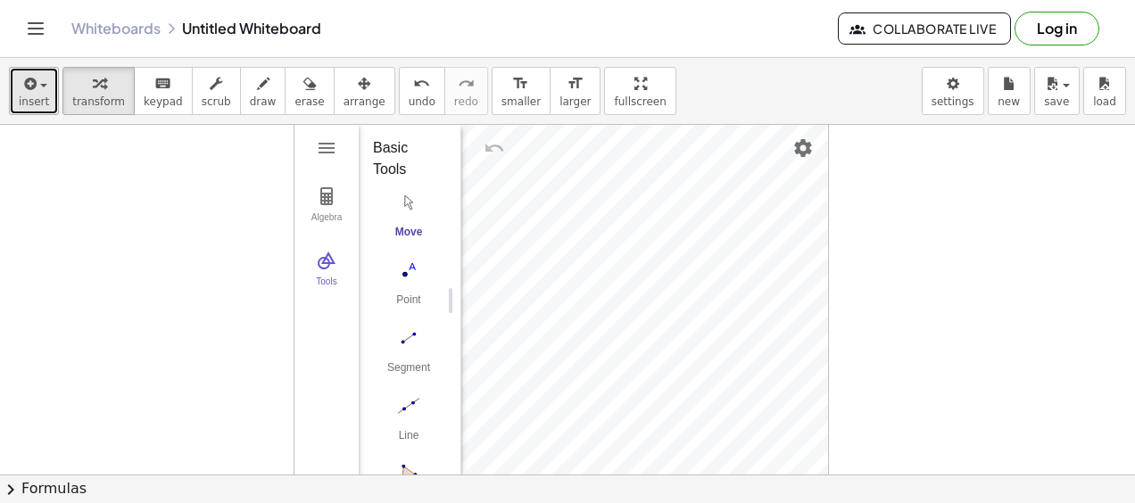
click at [34, 89] on icon "button" at bounding box center [29, 83] width 16 height 21
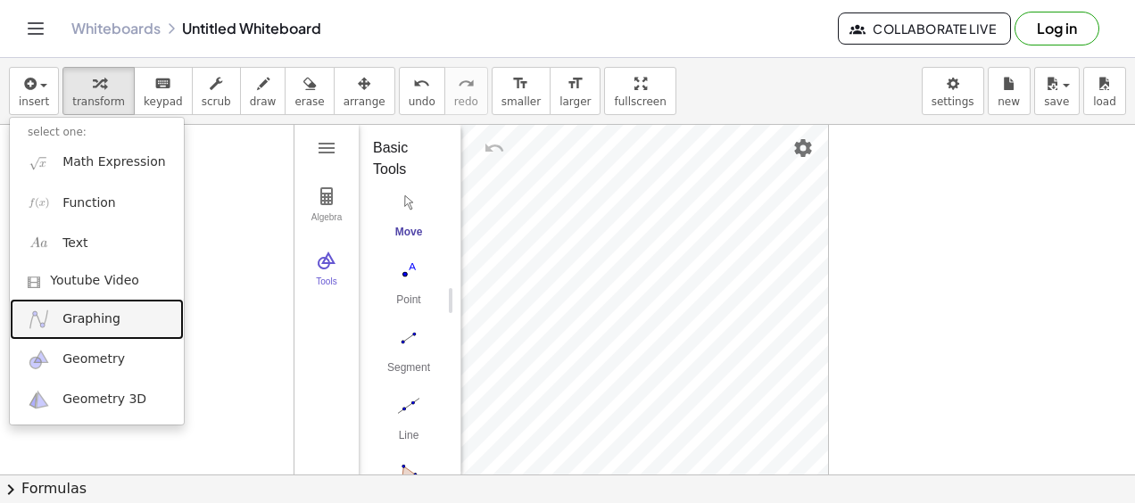
click at [87, 311] on span "Graphing" at bounding box center [91, 320] width 58 height 18
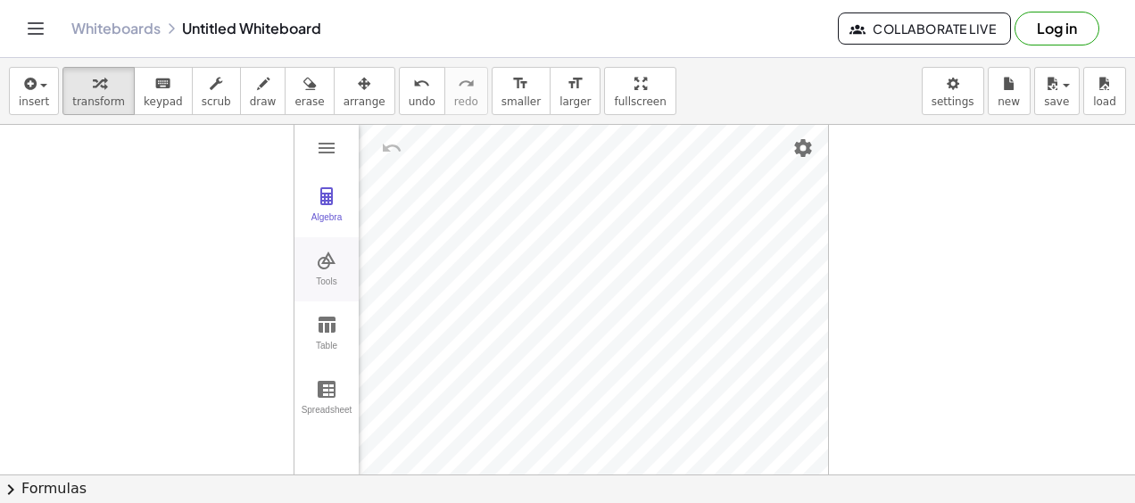
click at [335, 253] on img "Graphing Calculator" at bounding box center [326, 260] width 21 height 21
click at [411, 215] on button "Move" at bounding box center [408, 219] width 71 height 64
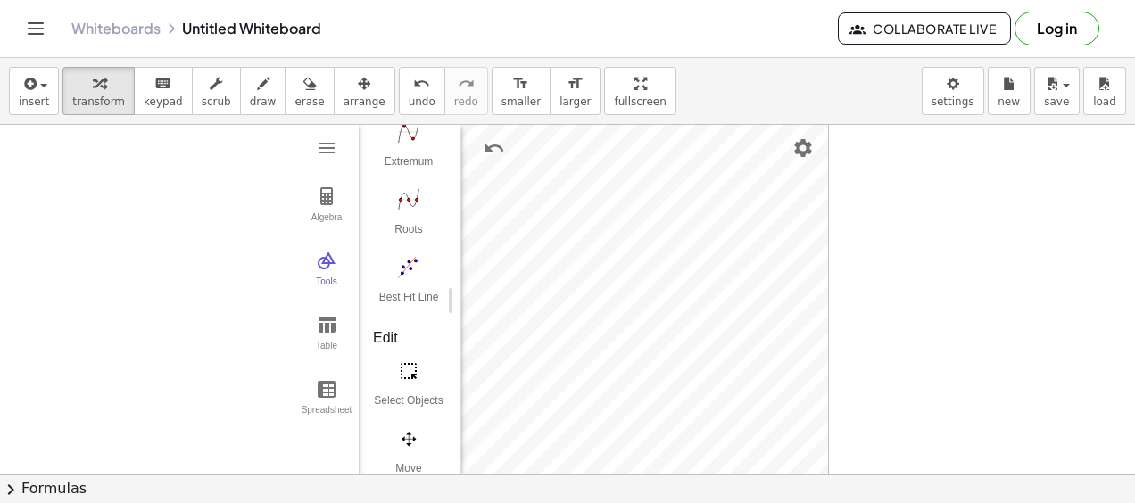
scroll to position [0, 0]
click at [409, 284] on button "Point" at bounding box center [408, 287] width 71 height 64
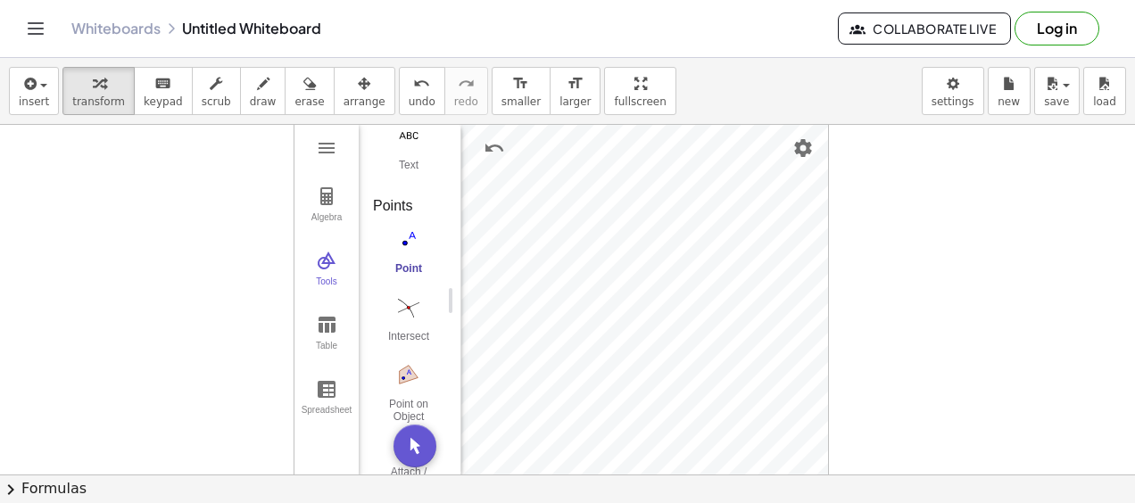
scroll to position [996, 0]
click at [398, 277] on button "Point" at bounding box center [408, 280] width 71 height 64
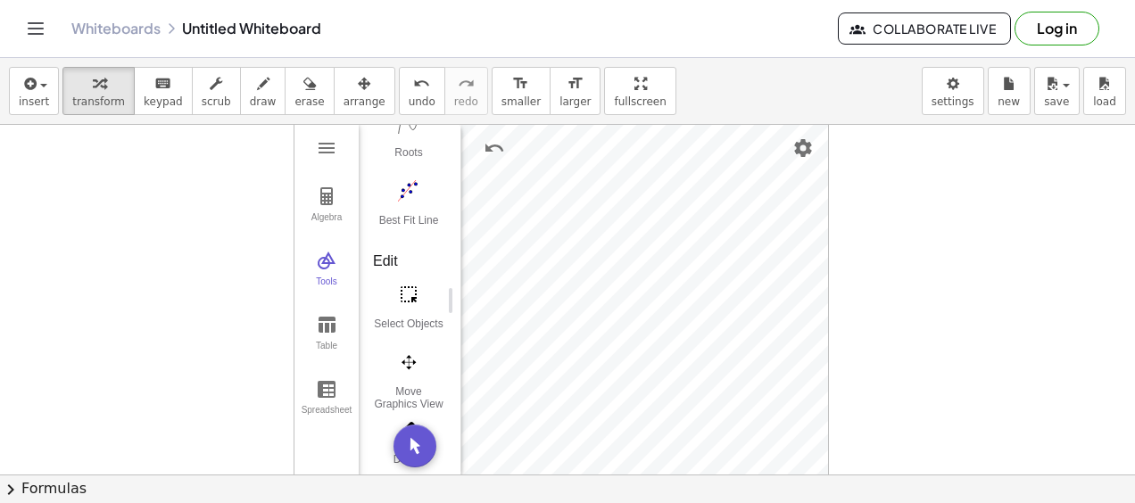
scroll to position [418, 0]
click at [407, 282] on img "Select Objects. Click on object to select it or drag a rectangle to select mult…" at bounding box center [408, 295] width 71 height 29
click at [398, 202] on img "Move. Drag or select object" at bounding box center [408, 202] width 71 height 29
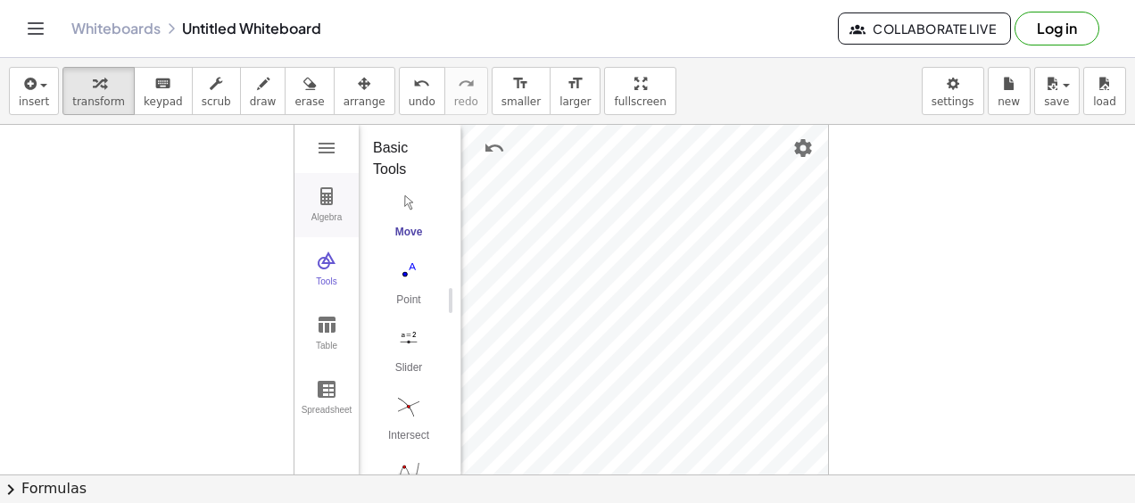
click at [326, 192] on img "Graphing Calculator" at bounding box center [326, 196] width 21 height 21
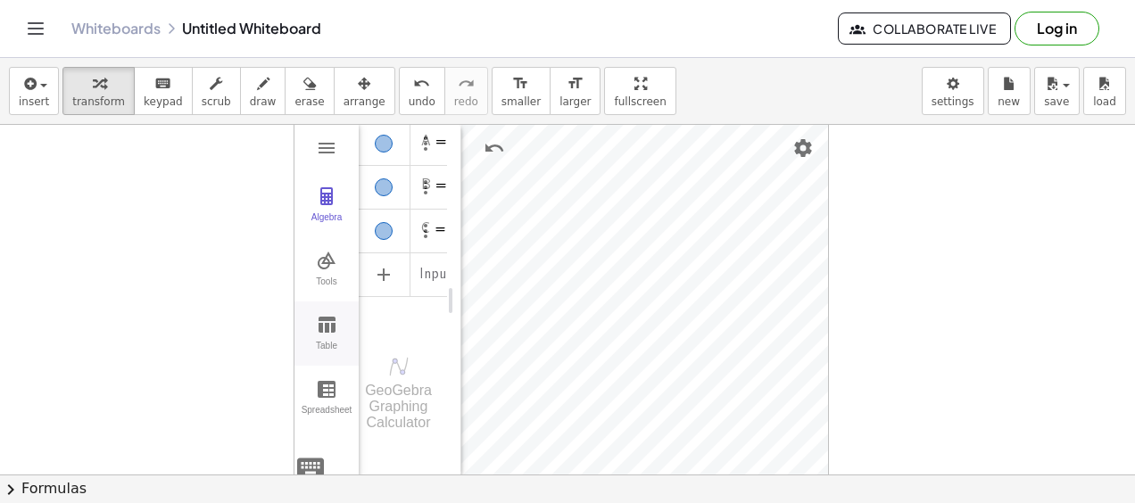
click at [328, 327] on img "Graphing Calculator" at bounding box center [326, 324] width 21 height 21
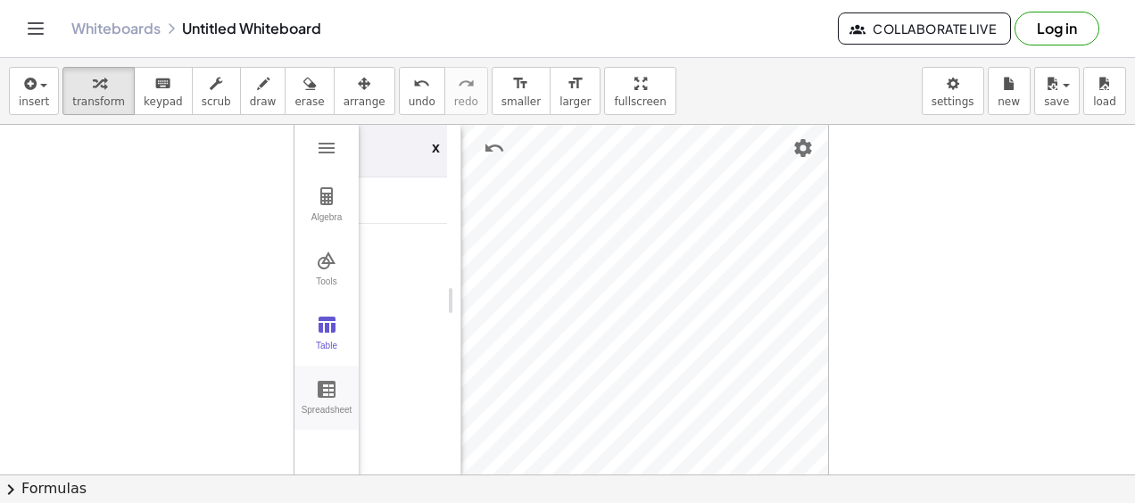
click at [319, 387] on img "Graphing Calculator" at bounding box center [326, 388] width 21 height 21
click at [330, 285] on div "Tools" at bounding box center [326, 289] width 57 height 25
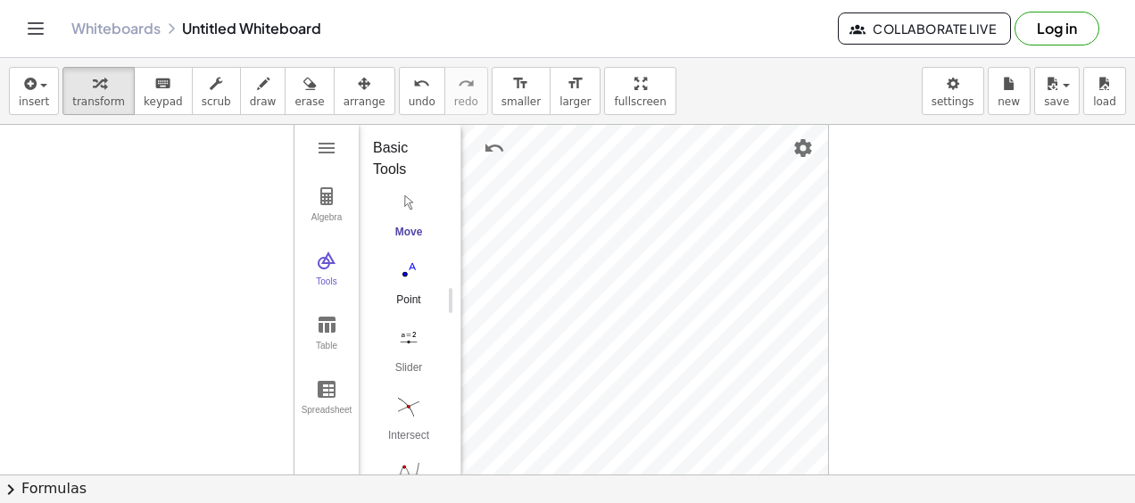
scroll to position [1, 0]
click at [46, 86] on button "insert" at bounding box center [34, 91] width 50 height 48
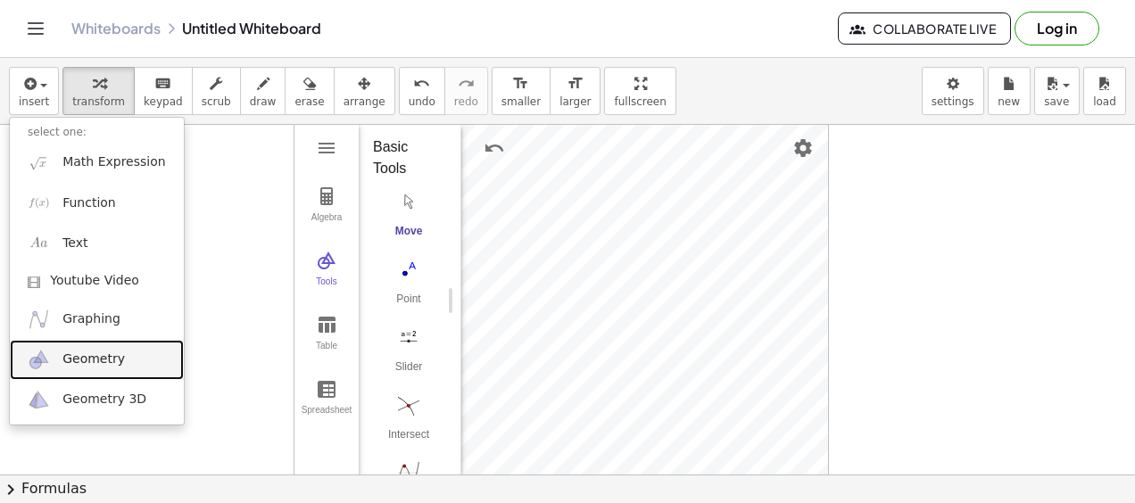
click at [80, 365] on span "Geometry" at bounding box center [93, 360] width 62 height 18
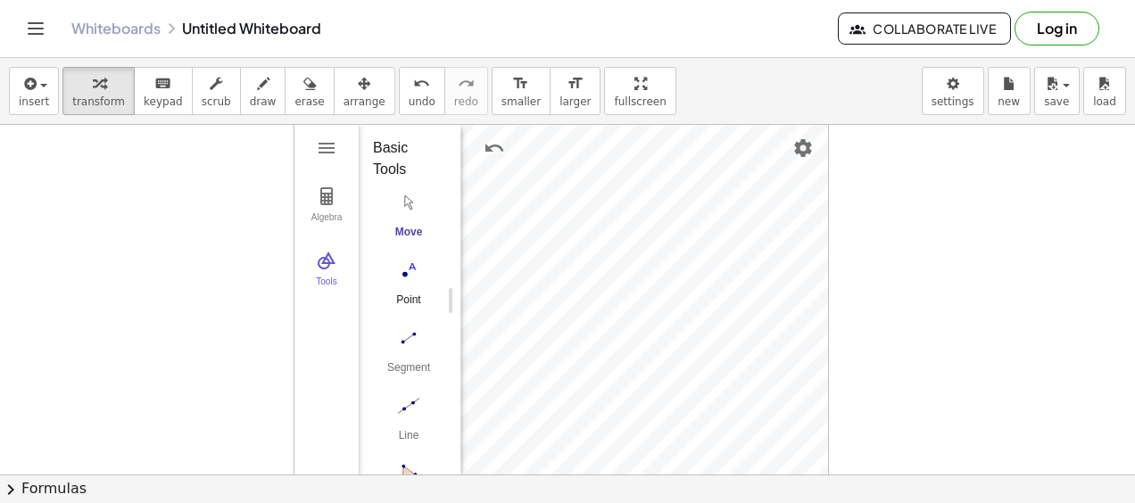
click at [416, 275] on img "Point. Select position or line, function, or curve" at bounding box center [408, 270] width 71 height 29
click at [412, 436] on img "Move. Drag or select object" at bounding box center [415, 446] width 43 height 43
click at [402, 272] on img "Point. Select position or line, function, or curve" at bounding box center [408, 270] width 71 height 29
click at [412, 264] on img "Point. Select position or line, function, or curve" at bounding box center [408, 270] width 71 height 29
click at [407, 209] on img "Move. Drag or select object" at bounding box center [408, 202] width 71 height 29
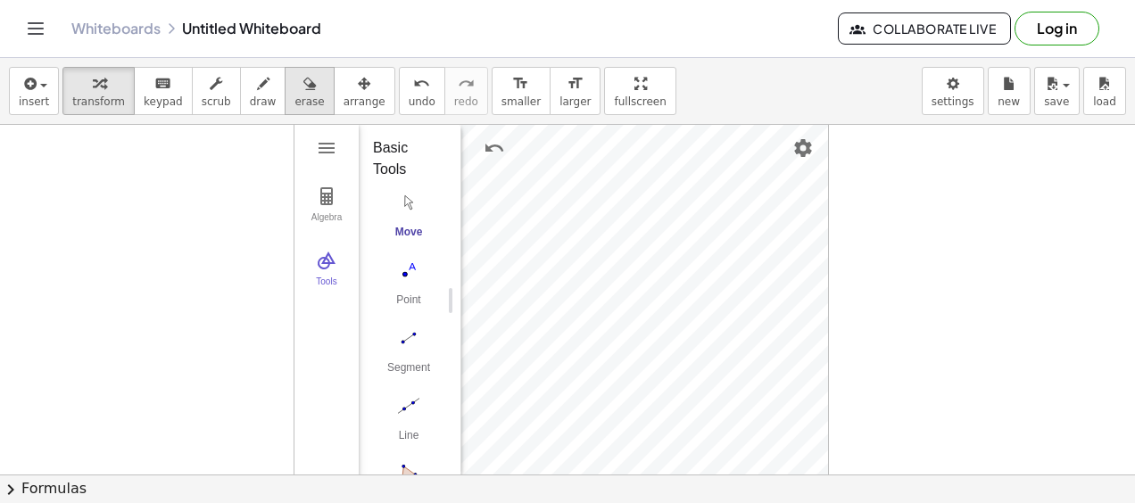
click at [296, 97] on button "erase" at bounding box center [309, 91] width 49 height 48
drag, startPoint x: 588, startPoint y: 200, endPoint x: 734, endPoint y: 159, distance: 151.1
click at [734, 159] on div at bounding box center [567, 475] width 1135 height 701
click at [647, 250] on div at bounding box center [567, 475] width 1135 height 701
click at [493, 155] on div at bounding box center [567, 475] width 1135 height 701
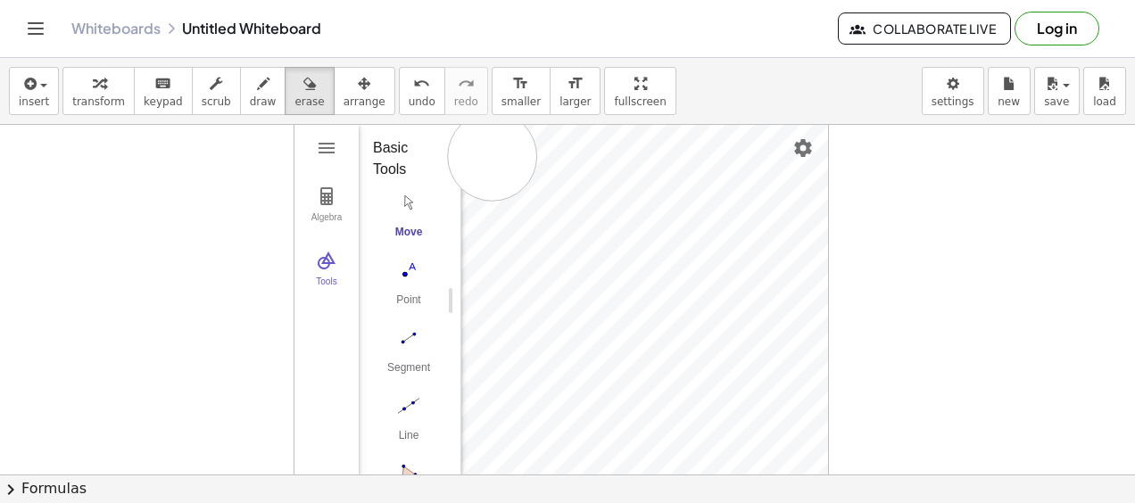
click at [493, 155] on div at bounding box center [567, 475] width 1135 height 701
click at [409, 96] on span "undo" at bounding box center [422, 101] width 27 height 12
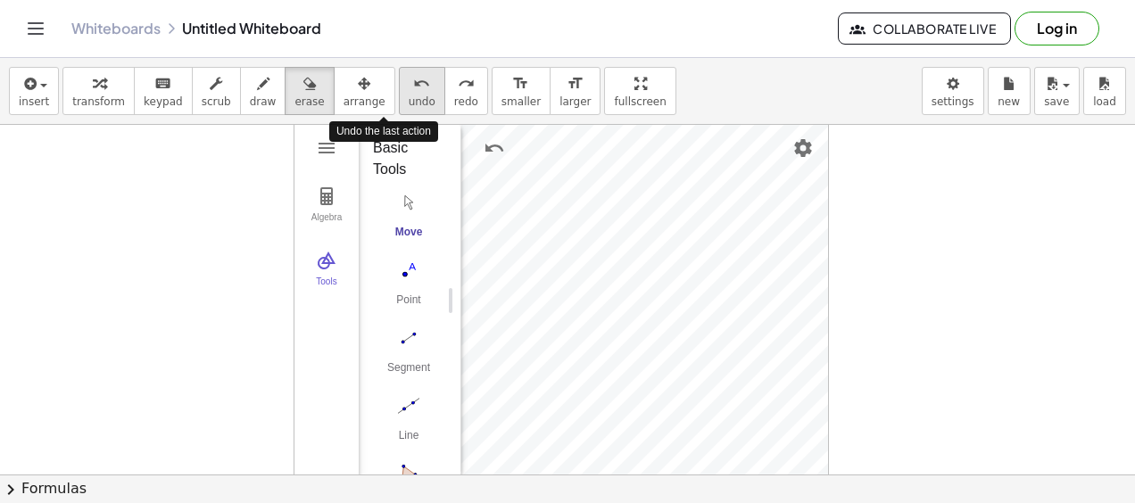
click at [409, 96] on span "undo" at bounding box center [422, 101] width 27 height 12
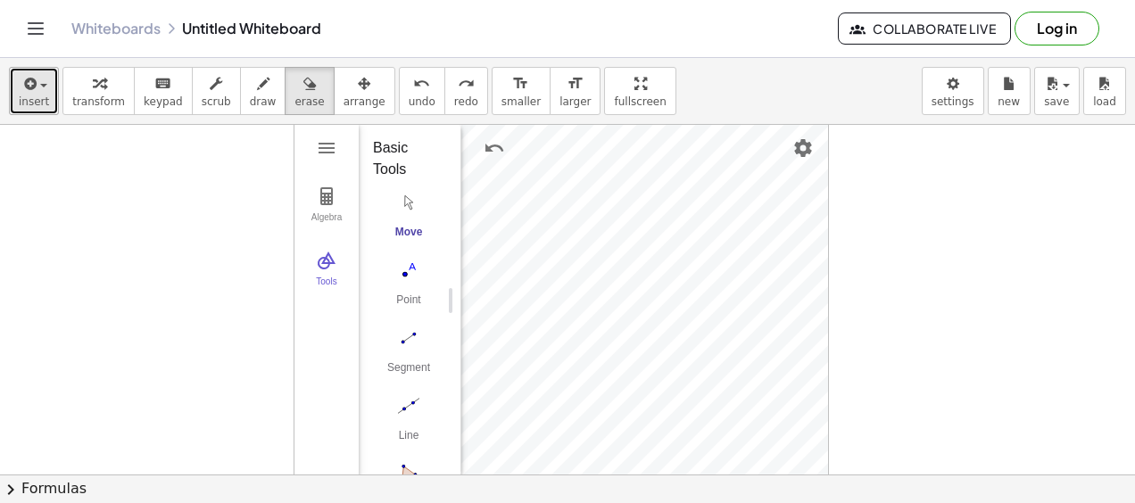
click at [37, 87] on span "button" at bounding box center [39, 85] width 4 height 12
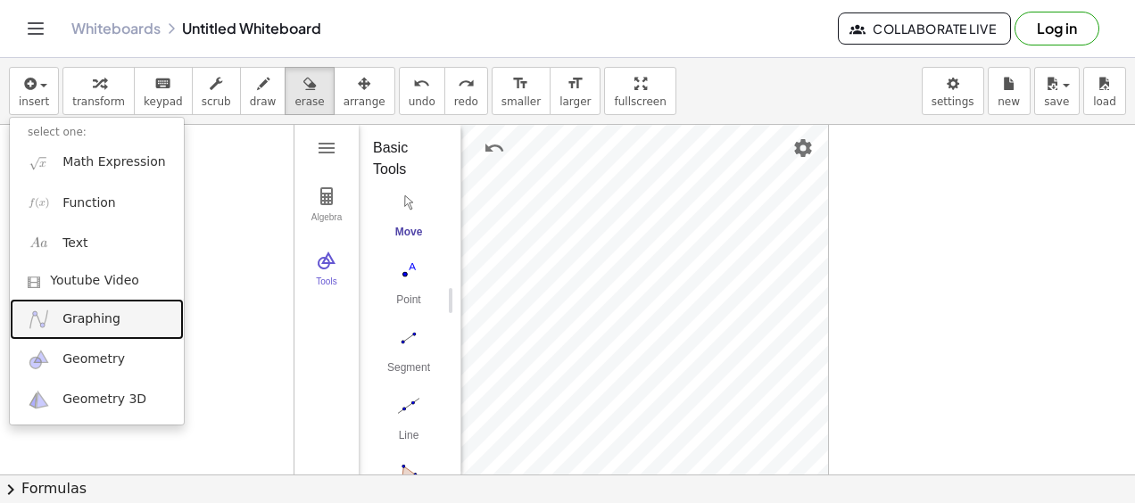
click at [95, 326] on span "Graphing" at bounding box center [91, 320] width 58 height 18
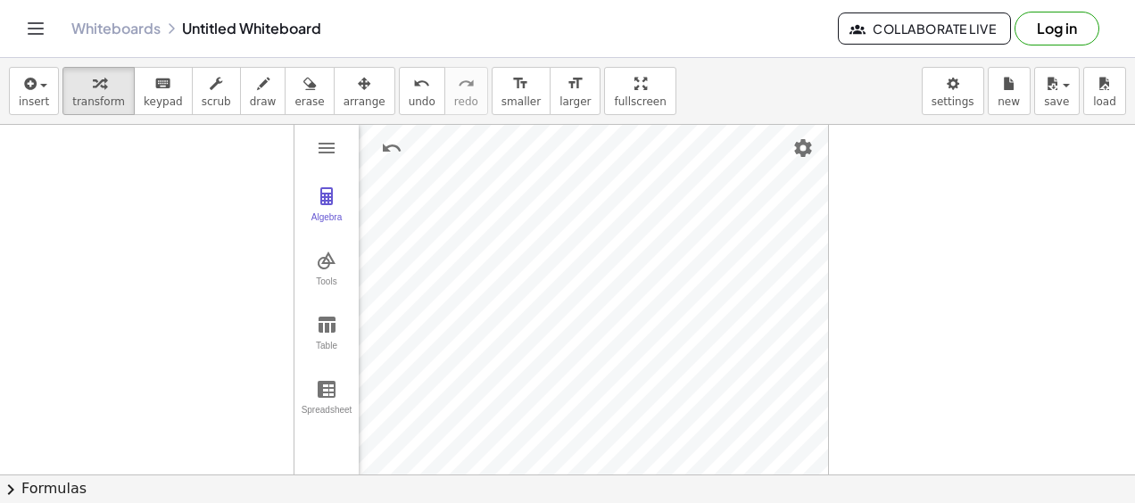
click at [112, 498] on button "chevron_right Formulas" at bounding box center [567, 489] width 1135 height 29
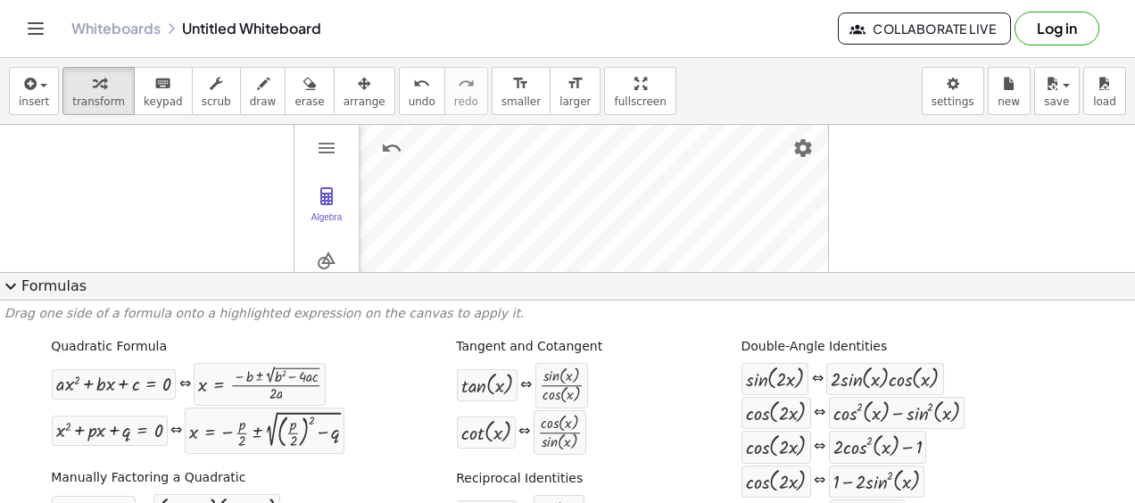
click at [109, 286] on button "expand_more Formulas" at bounding box center [567, 286] width 1135 height 29
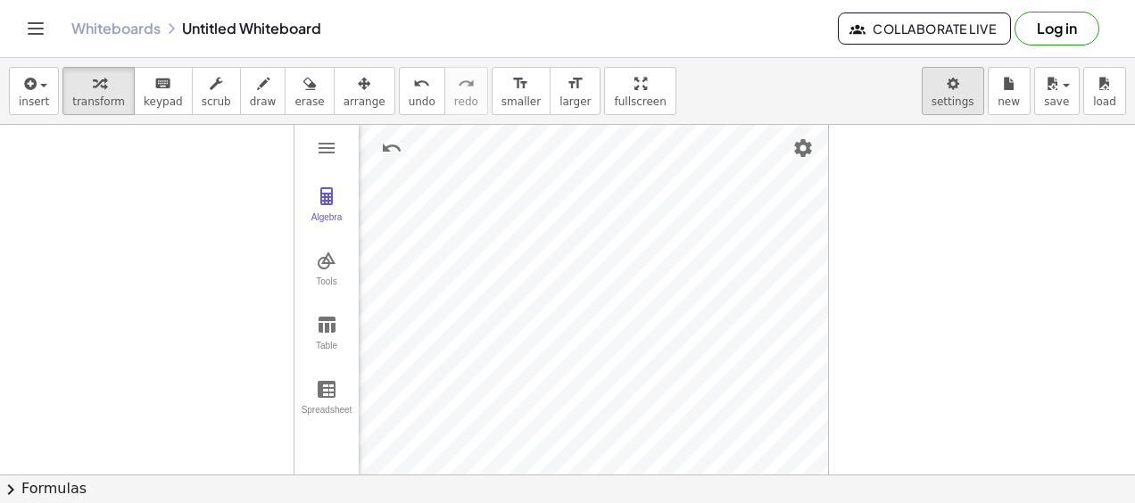
click at [955, 89] on body "Graspable Math Activities Get Started Activity Bank Assigned Work Classes White…" at bounding box center [567, 251] width 1135 height 503
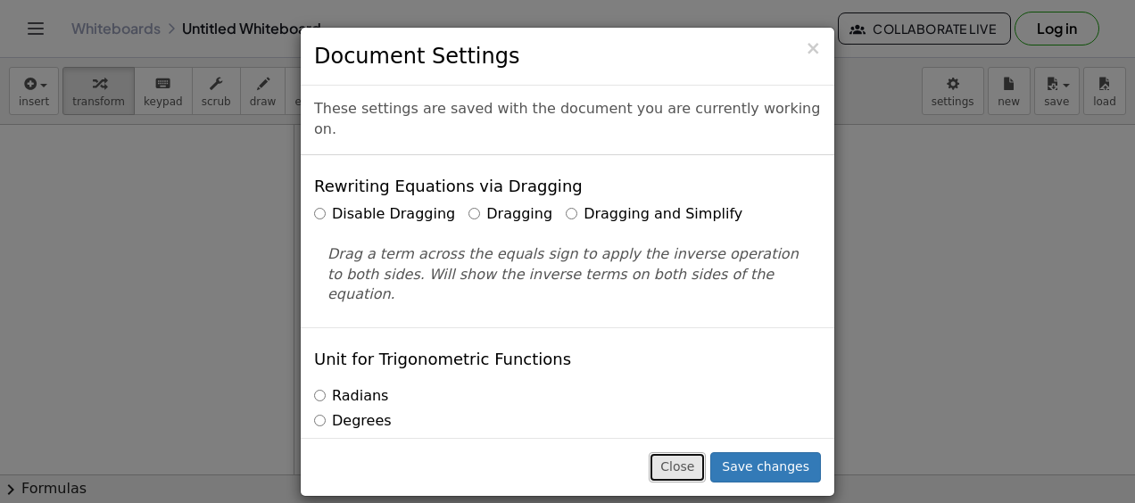
click at [683, 473] on button "Close" at bounding box center [677, 467] width 57 height 30
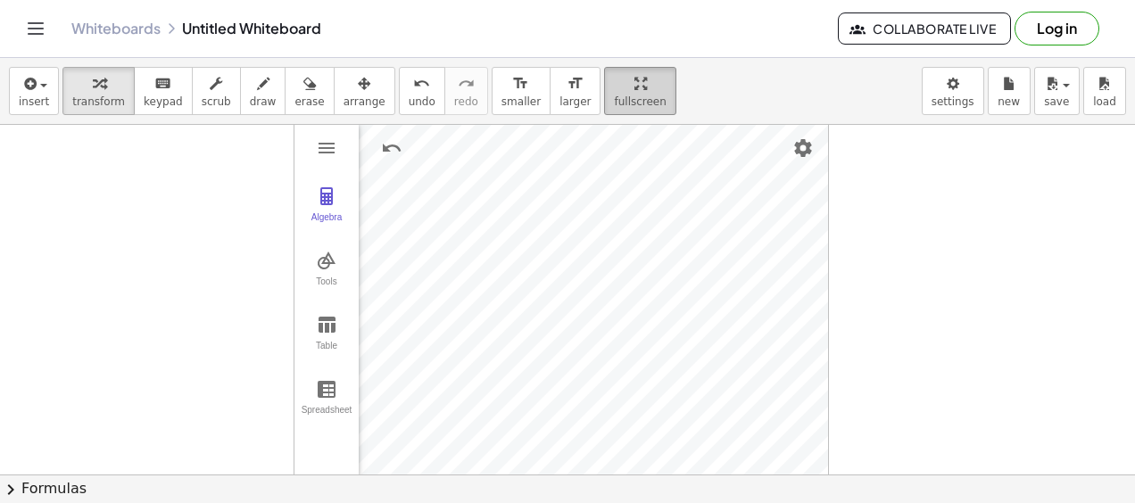
click at [585, 177] on div "insert select one: Math Expression Function Text Youtube Video Graphing Geometr…" at bounding box center [567, 280] width 1135 height 445
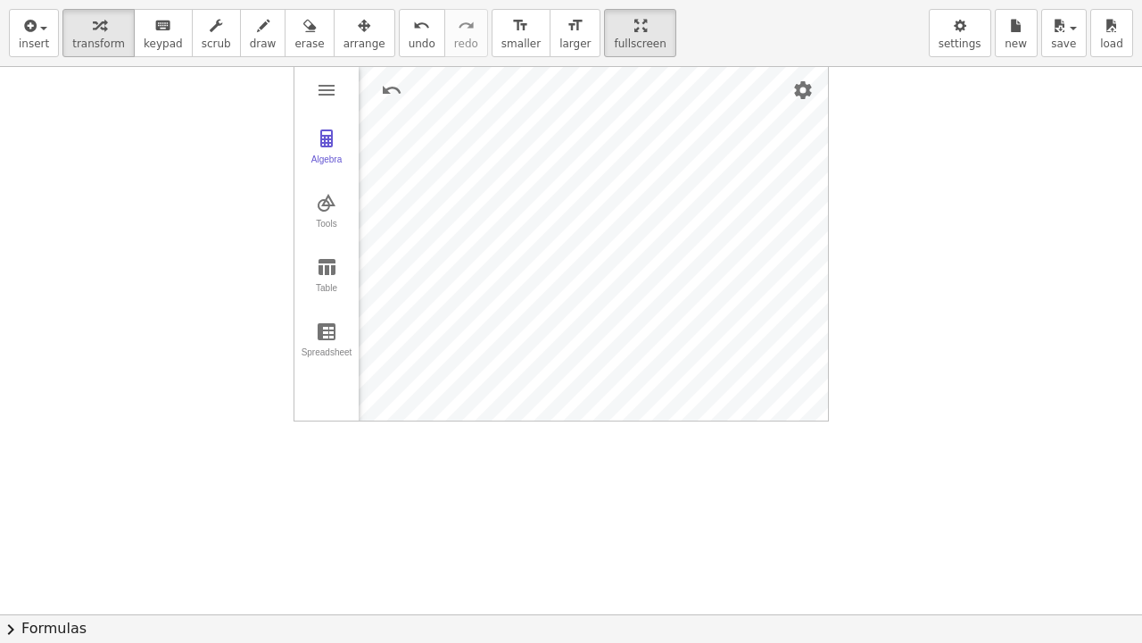
drag, startPoint x: 582, startPoint y: 11, endPoint x: 578, endPoint y: -82, distance: 92.9
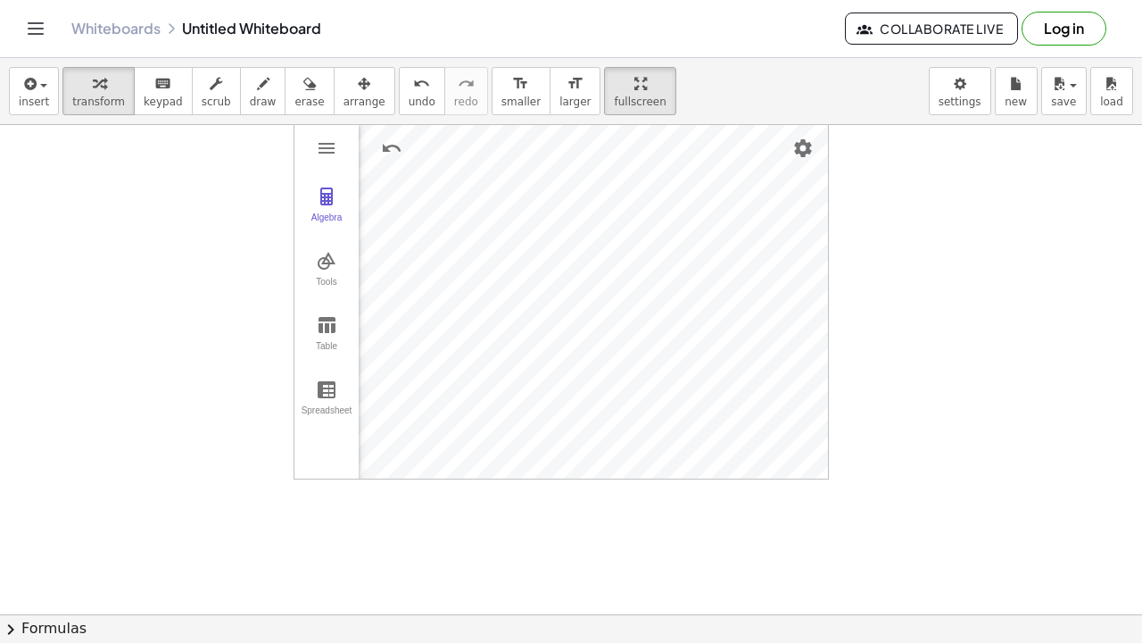
click at [578, 0] on html "Graspable Math Activities Get Started Activity Bank Assigned Work Classes White…" at bounding box center [571, 321] width 1142 height 643
